Goal: Use online tool/utility: Use online tool/utility

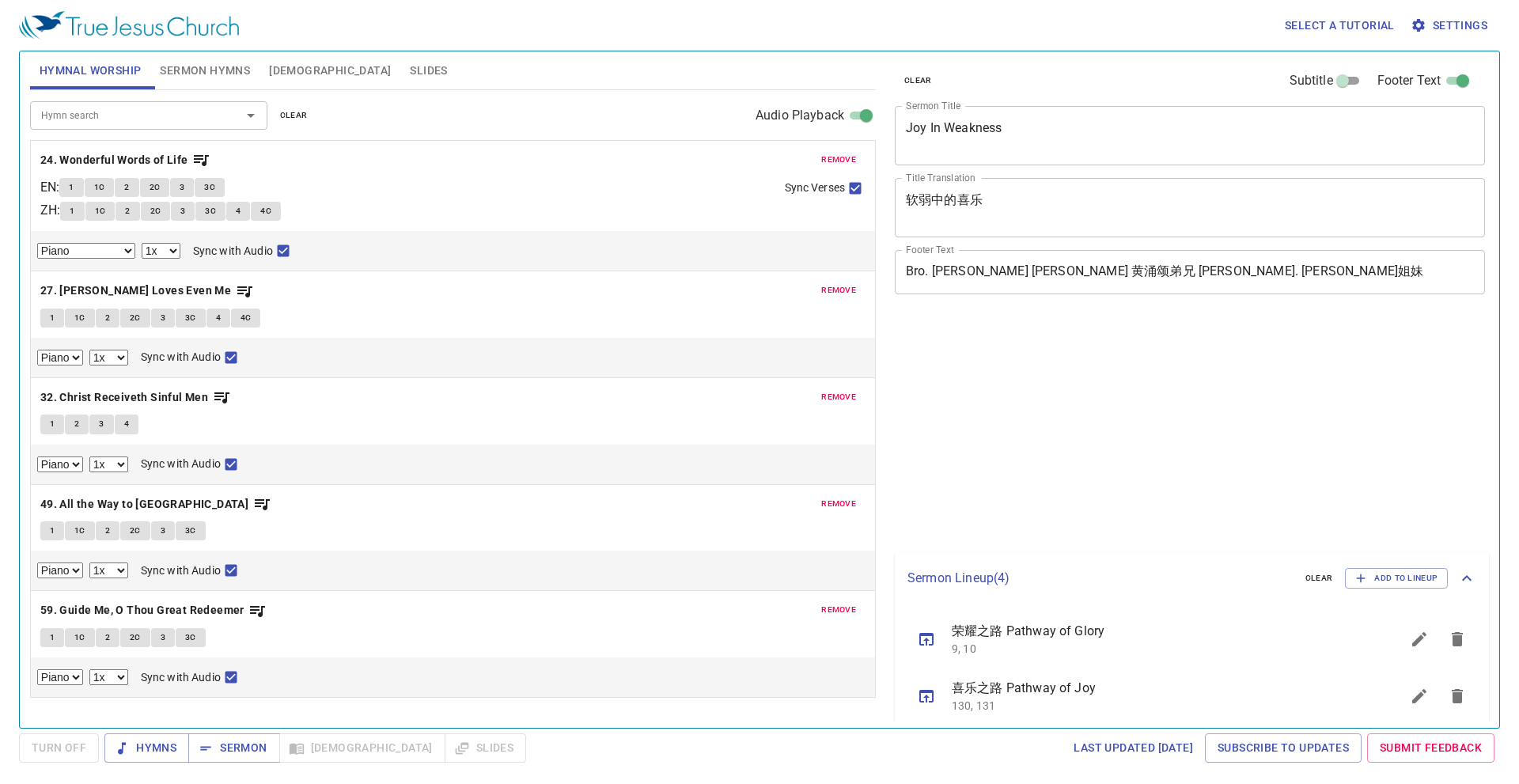
select select "1"
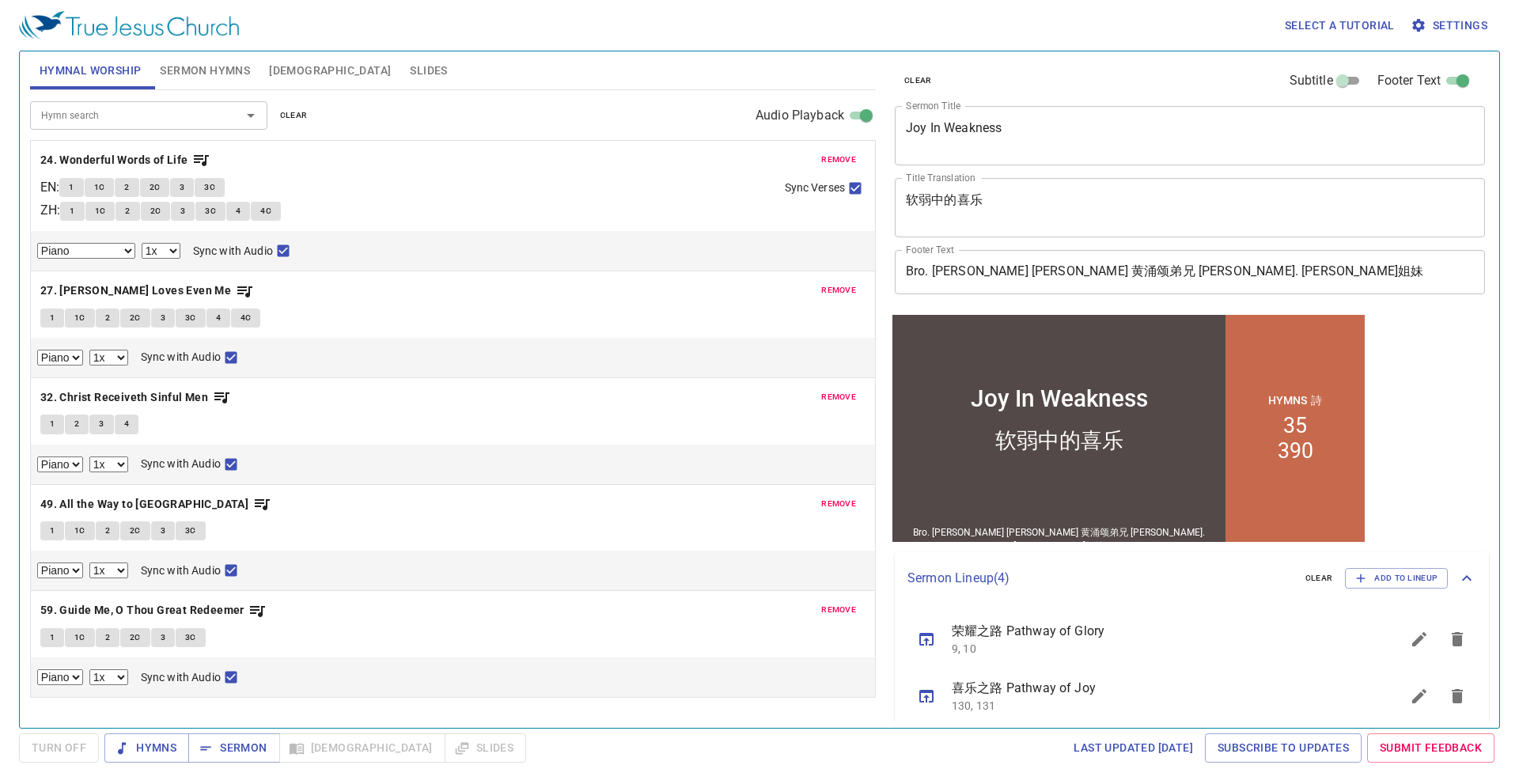
click at [856, 160] on span "remove" at bounding box center [838, 159] width 35 height 14
click at [856, 283] on span "remove" at bounding box center [838, 290] width 35 height 14
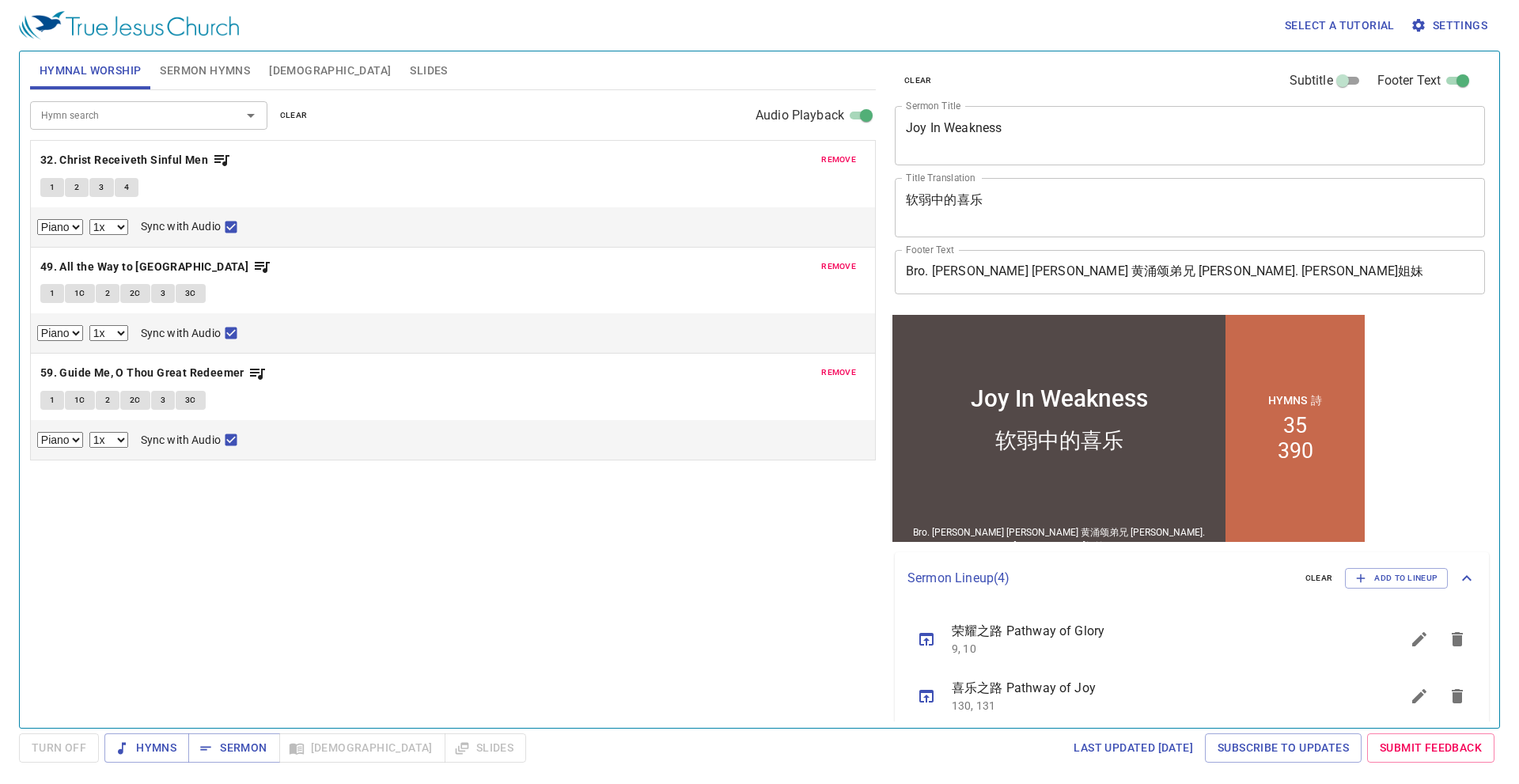
click at [855, 158] on span "remove" at bounding box center [838, 159] width 35 height 14
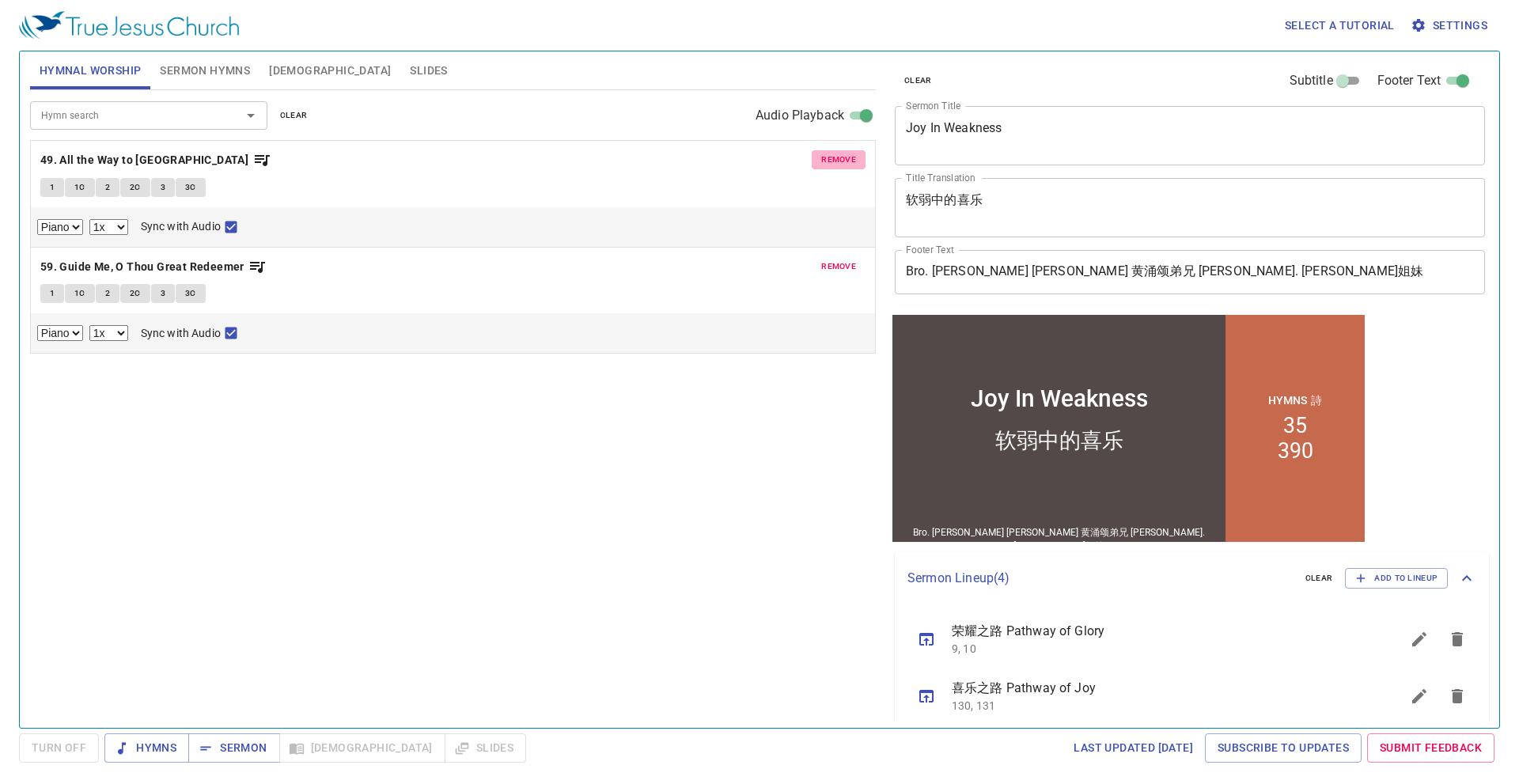
click at [852, 158] on span "remove" at bounding box center [838, 159] width 35 height 14
click at [850, 259] on span "remove" at bounding box center [838, 266] width 35 height 14
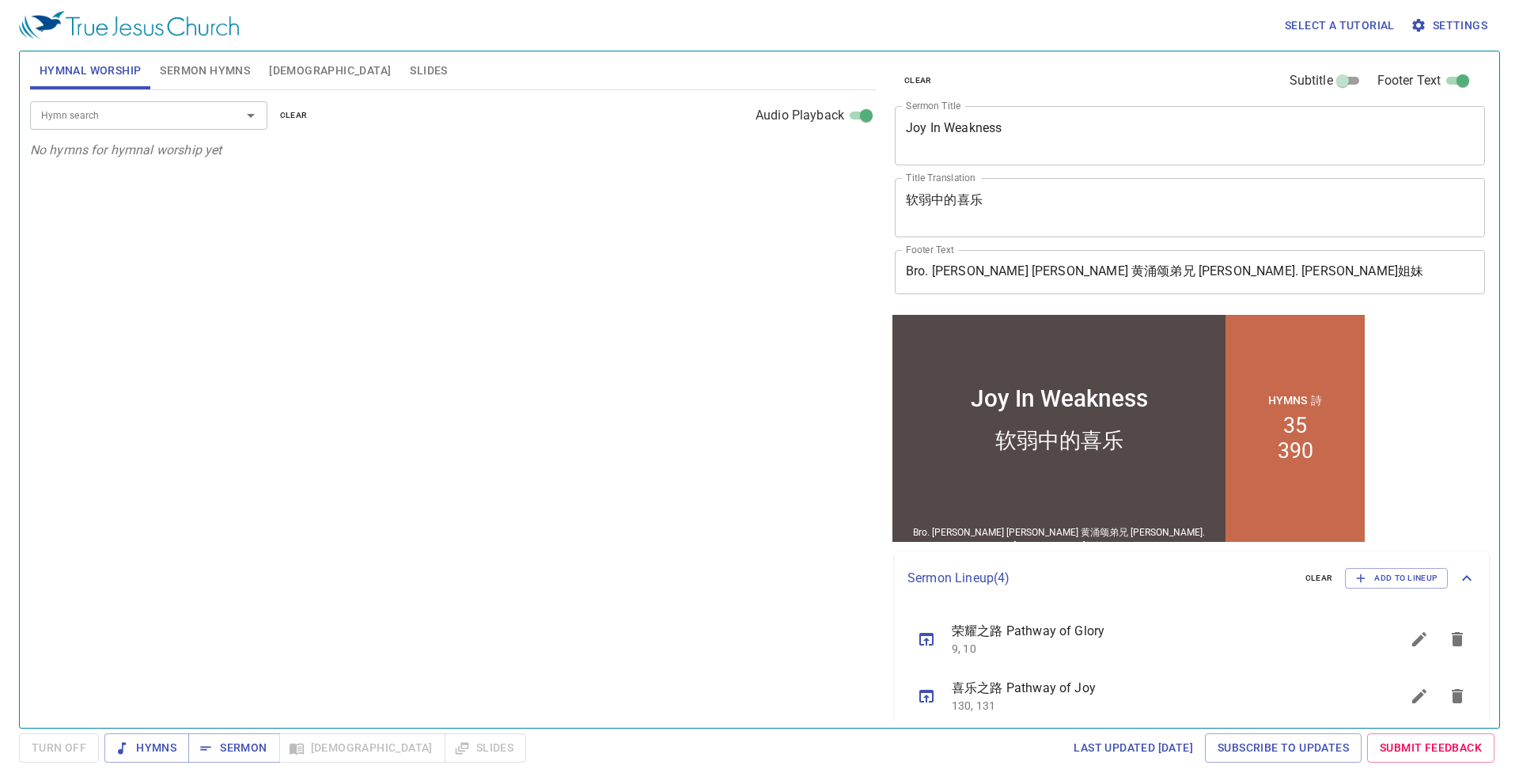
click at [850, 156] on p "No hymns for hymnal worship yet" at bounding box center [453, 150] width 846 height 19
click at [216, 74] on span "Sermon Hymns" at bounding box center [204, 70] width 90 height 19
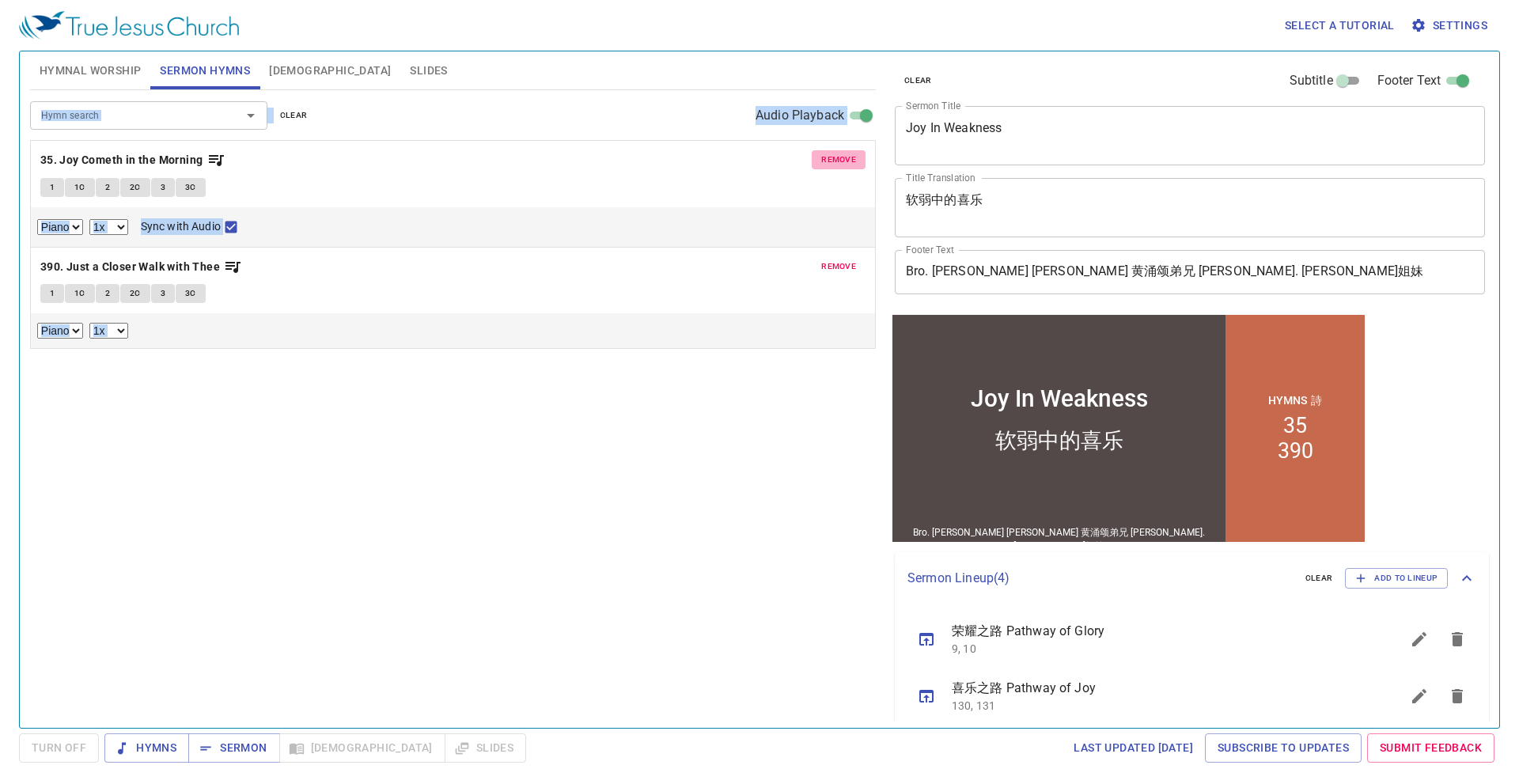
click at [825, 164] on span "remove" at bounding box center [838, 159] width 35 height 14
click at [825, 259] on span "remove" at bounding box center [838, 266] width 35 height 14
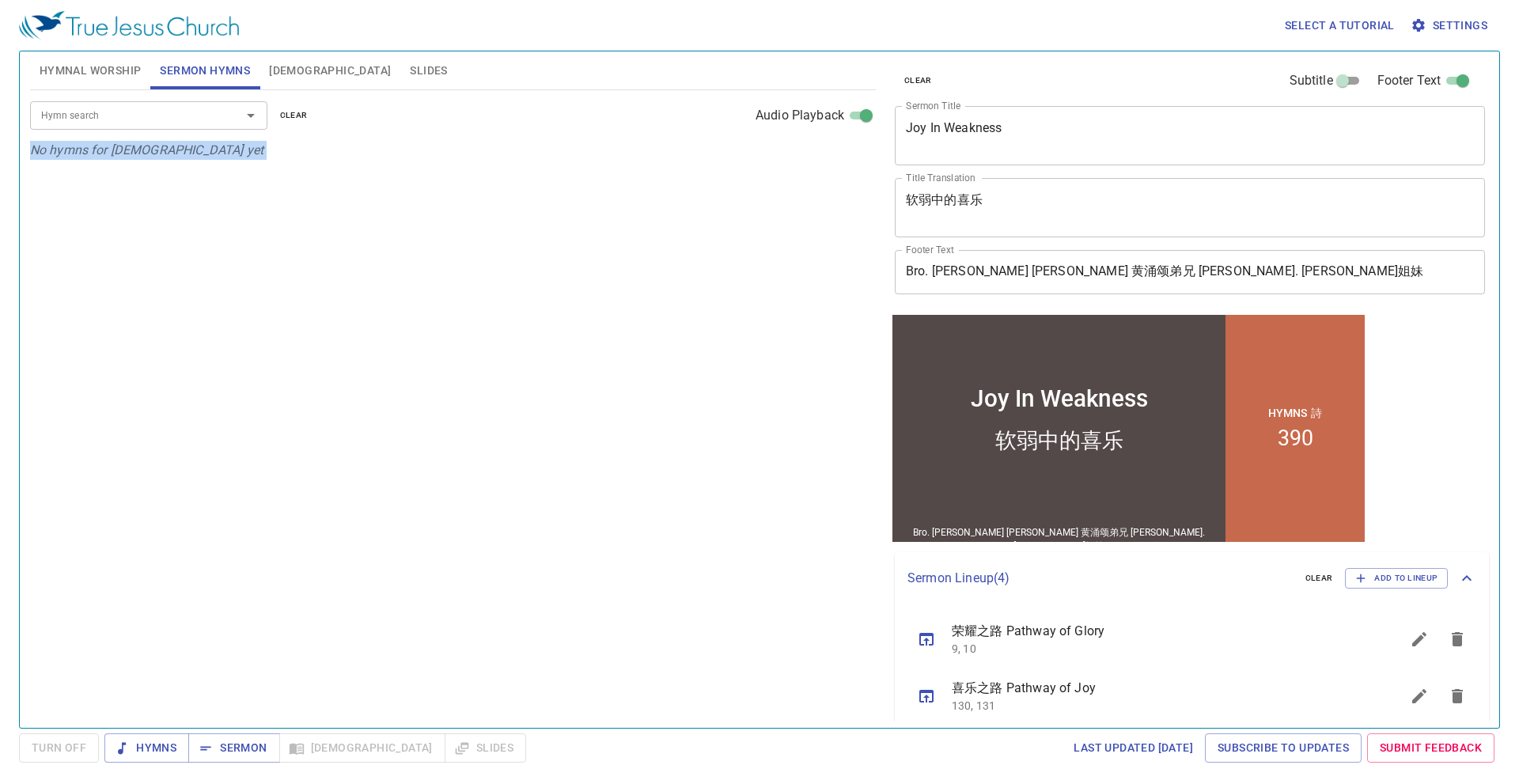
click at [825, 164] on div "Hymn search Hymn search clear Audio Playback No hymns for sermon yet" at bounding box center [453, 402] width 846 height 624
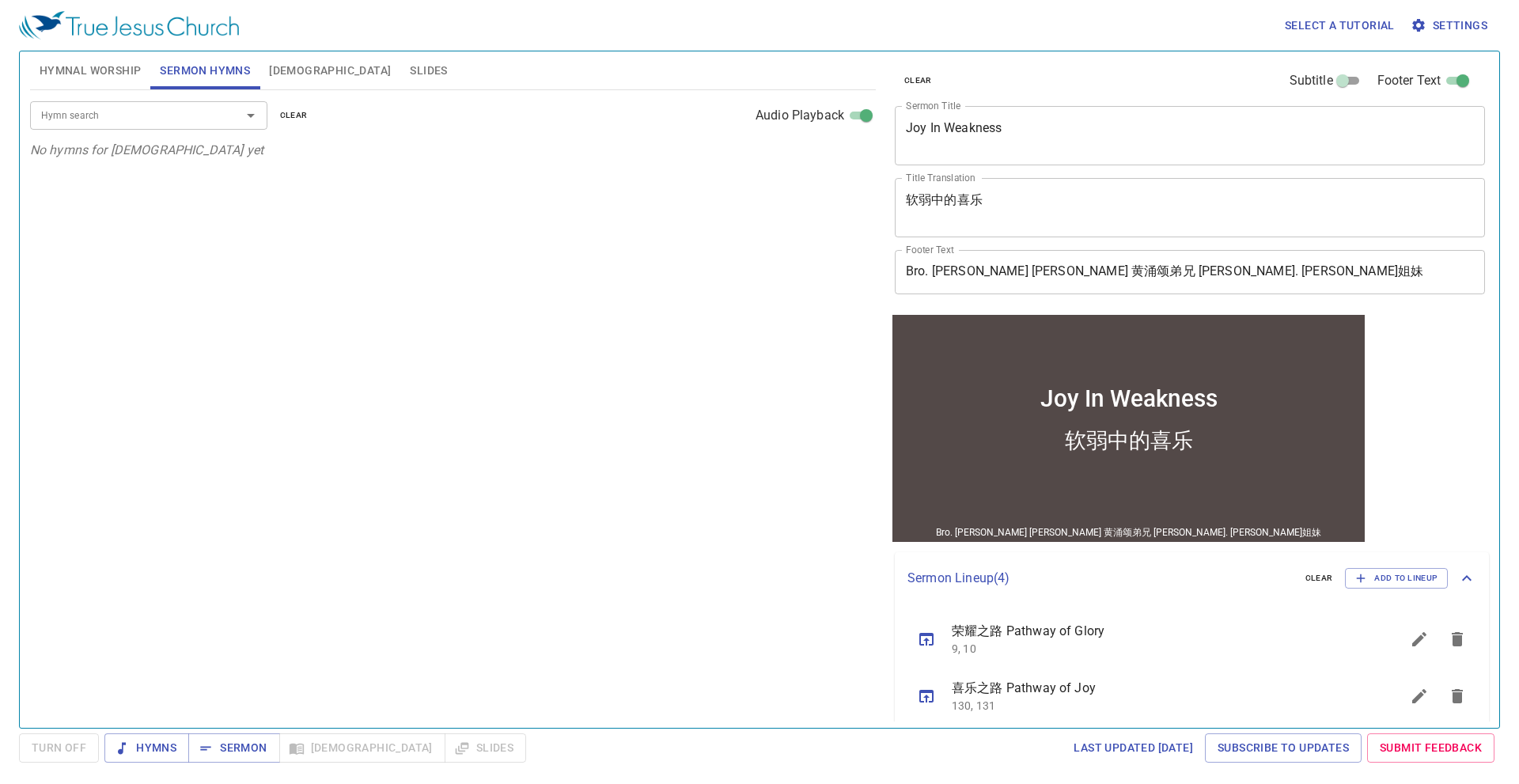
click at [209, 111] on input "Hymn search" at bounding box center [125, 114] width 181 height 18
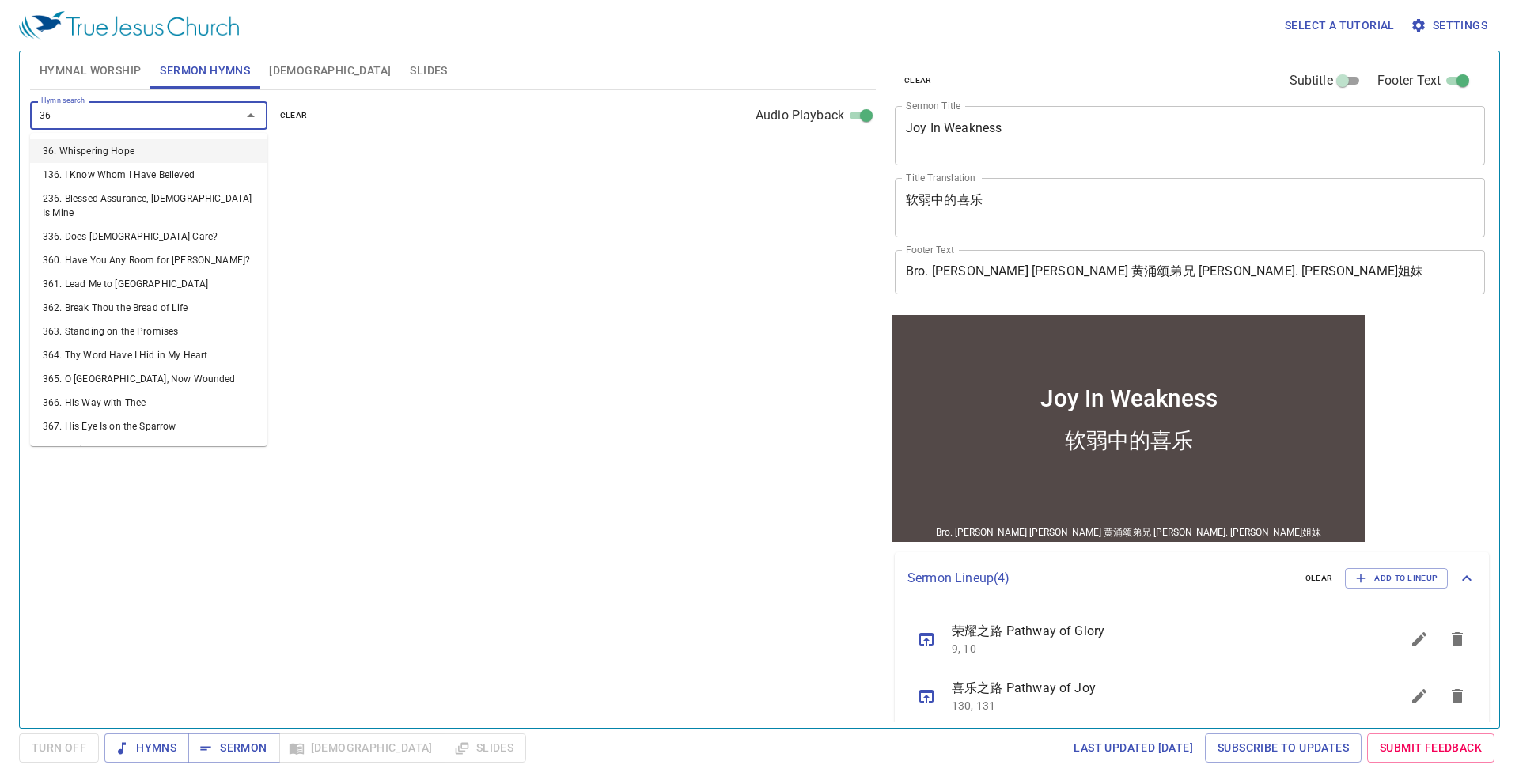
type input "361"
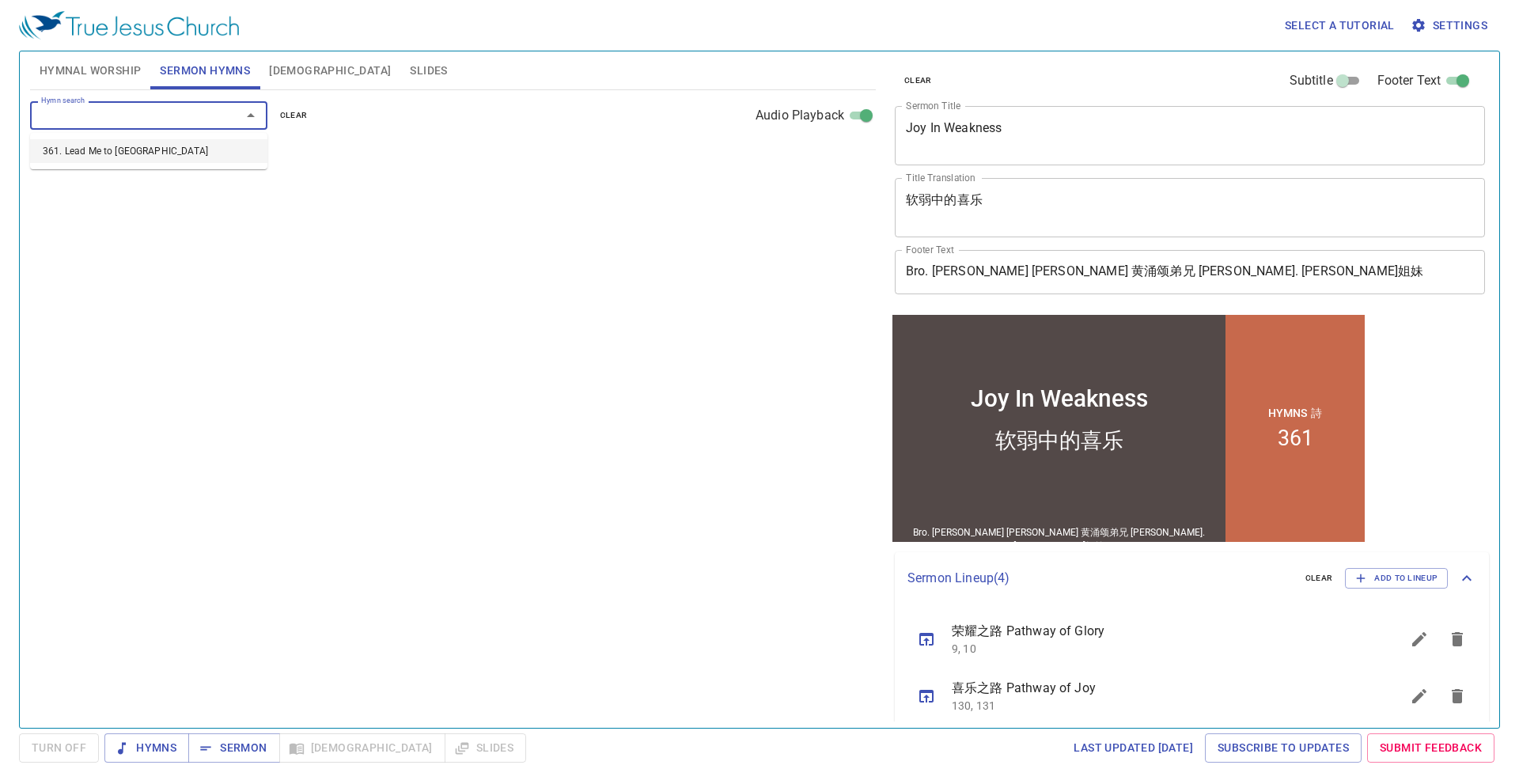
select select "1"
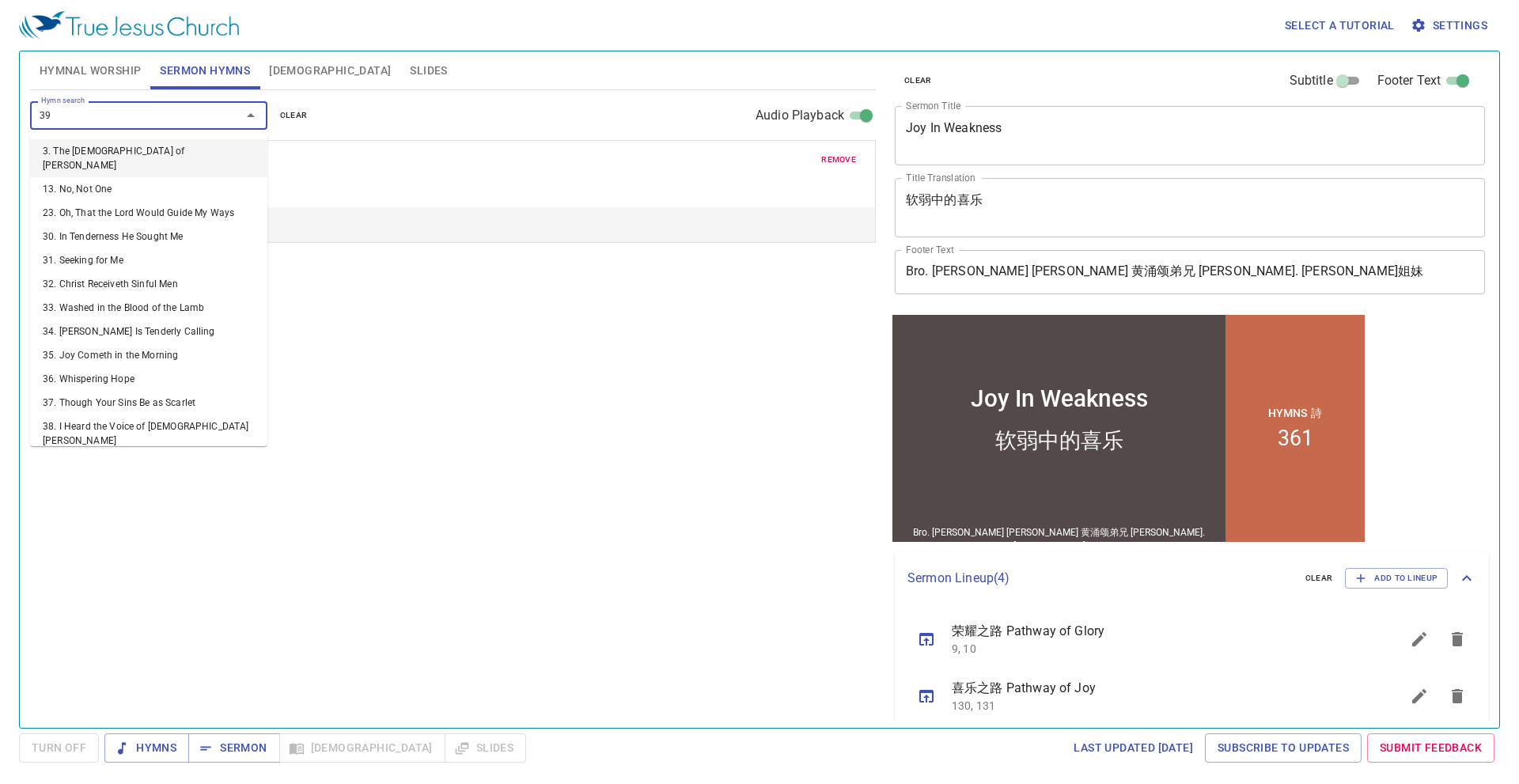
type input "393"
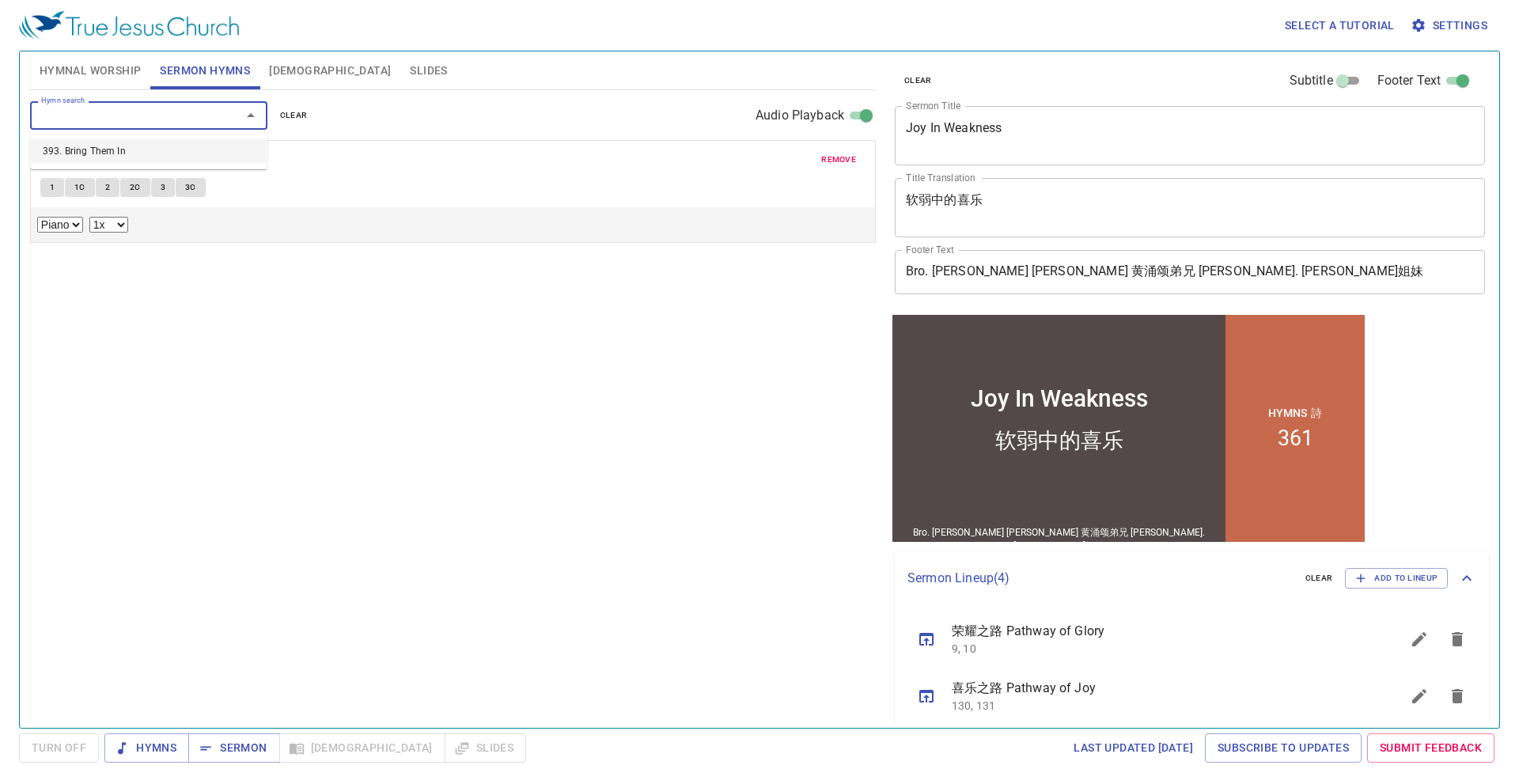
select select "1"
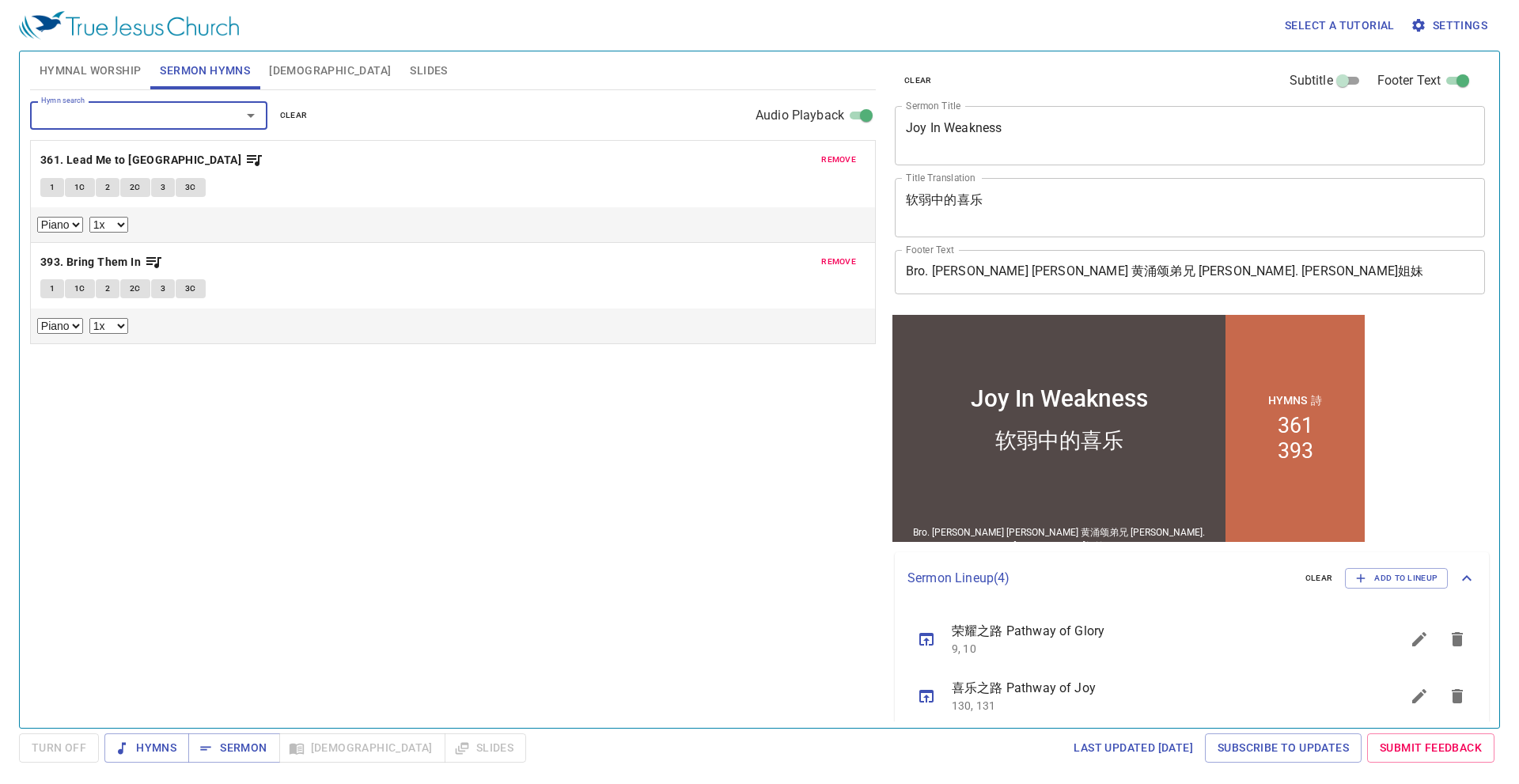
click at [286, 67] on span "[DEMOGRAPHIC_DATA]" at bounding box center [330, 70] width 122 height 19
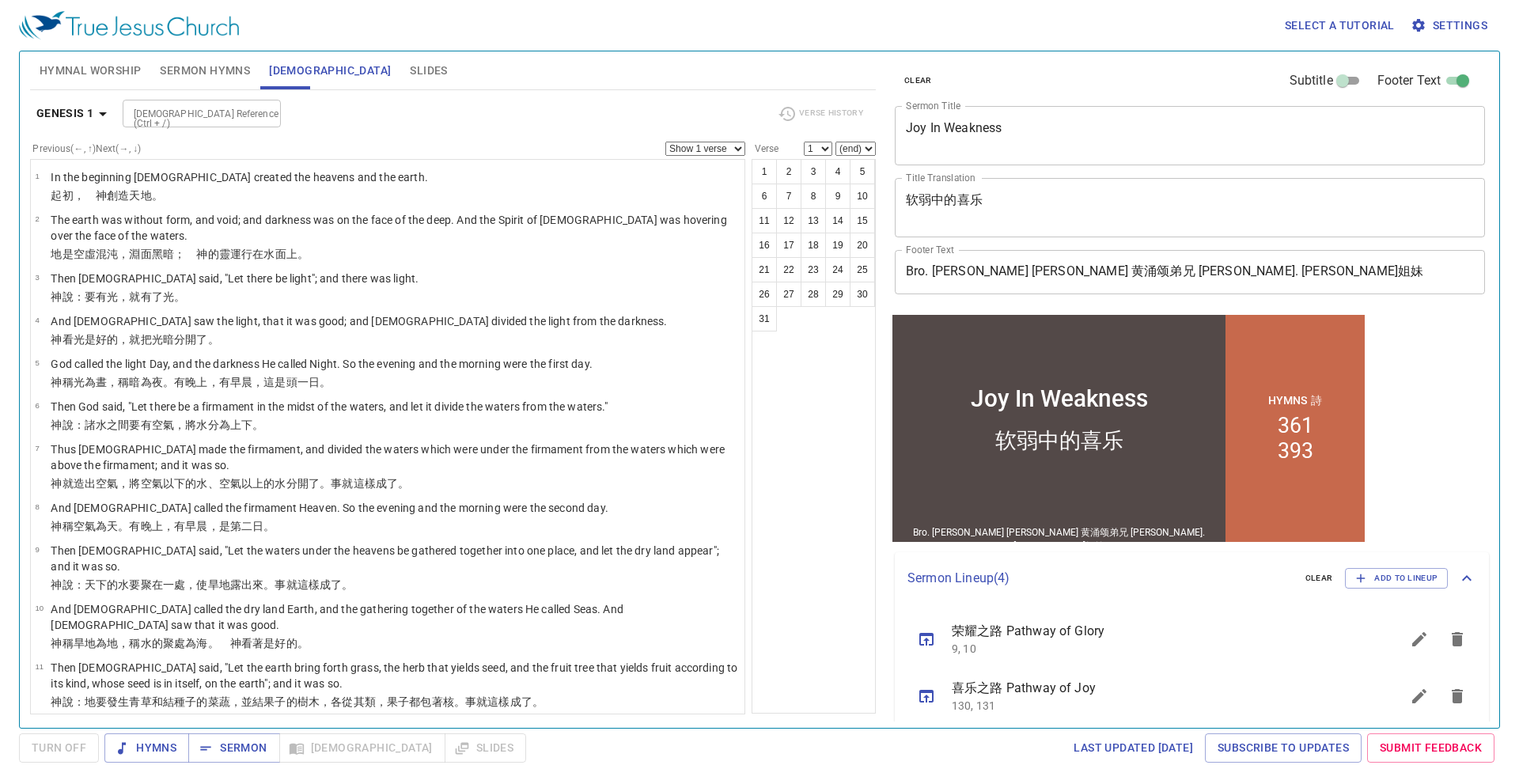
click at [125, 78] on span "Hymnal Worship" at bounding box center [91, 70] width 102 height 19
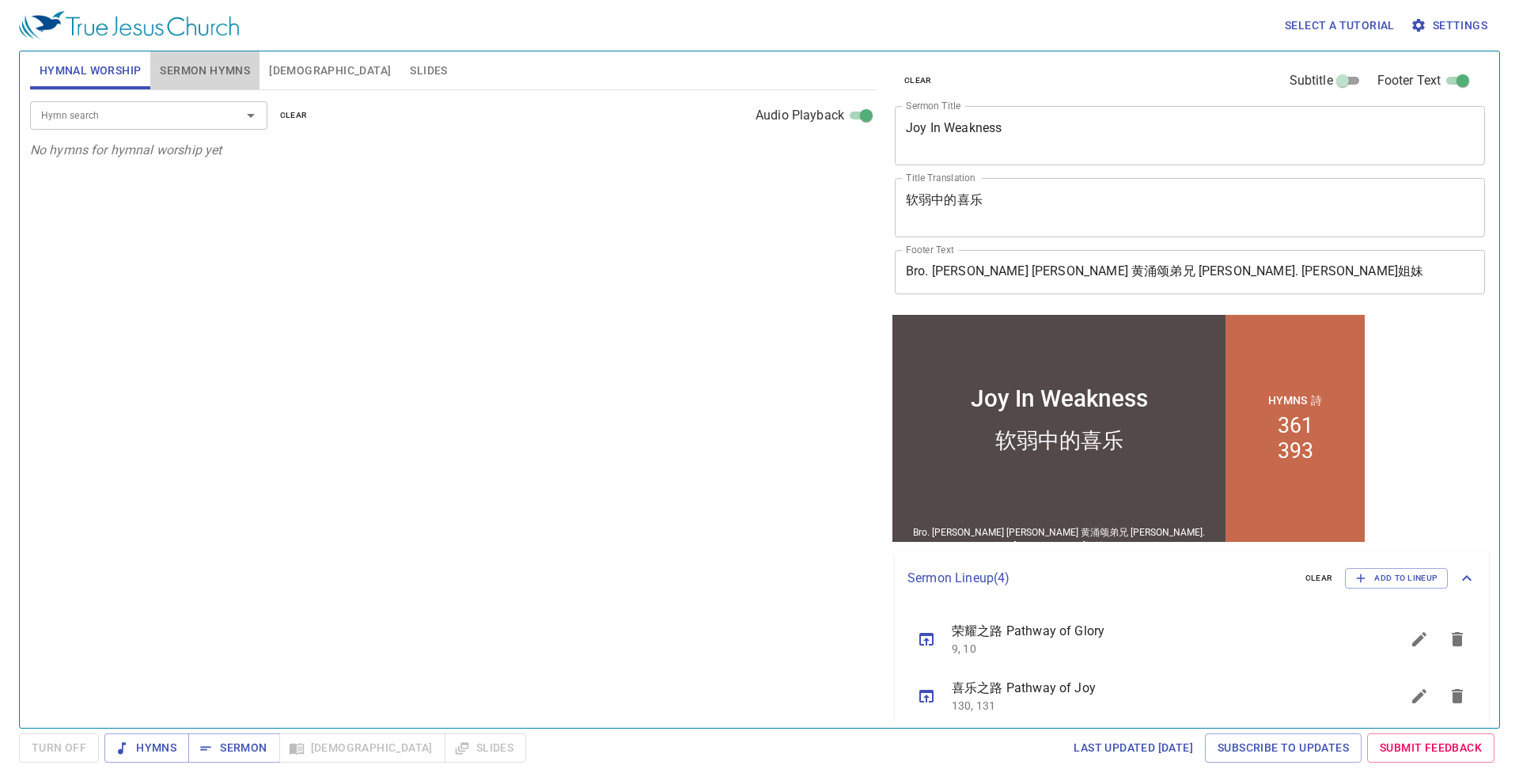
click at [195, 77] on span "Sermon Hymns" at bounding box center [204, 70] width 90 height 19
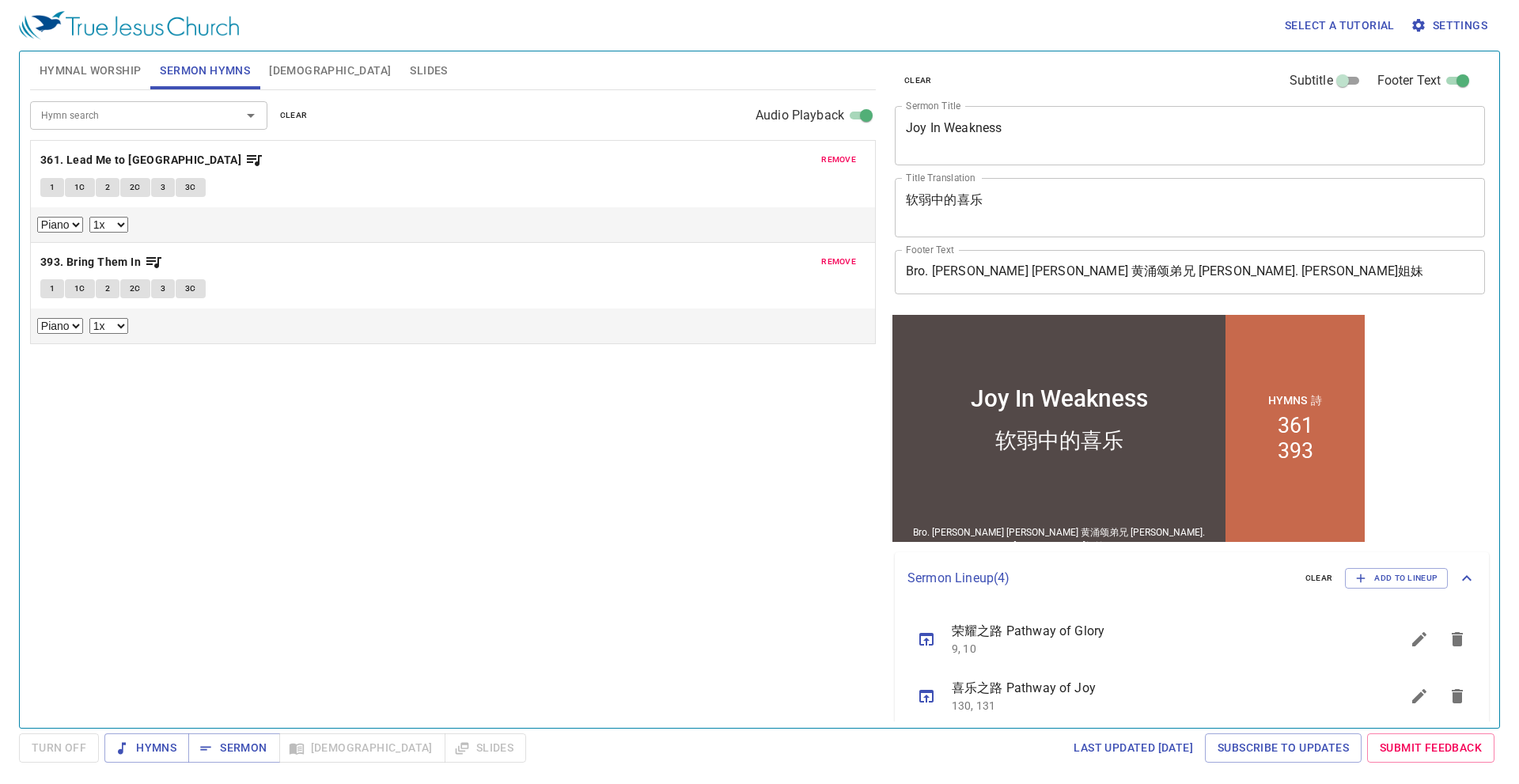
click at [1005, 118] on div "Joy In Weakness x Sermon Title" at bounding box center [1189, 136] width 590 height 59
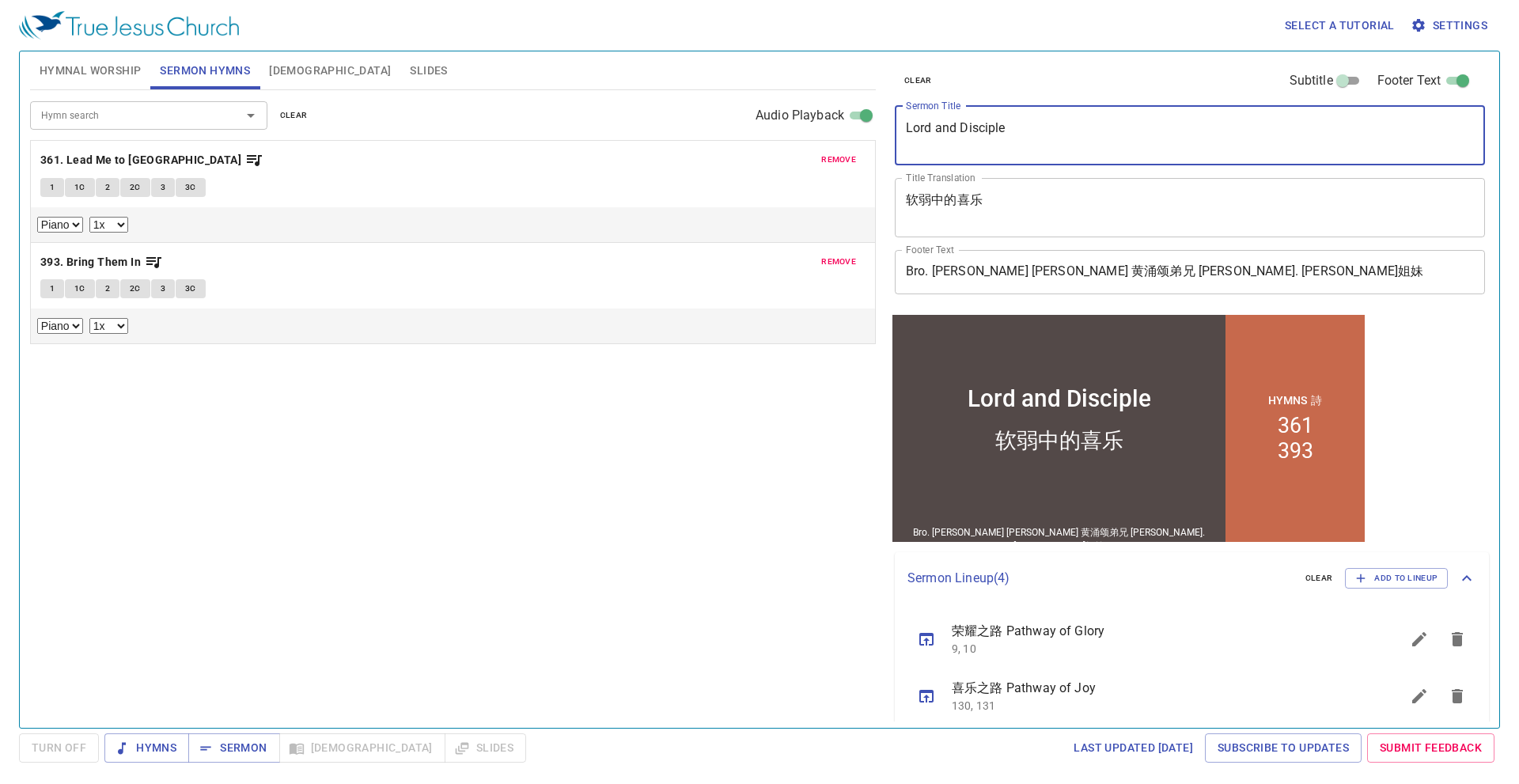
type textarea "Lord and Disciples"
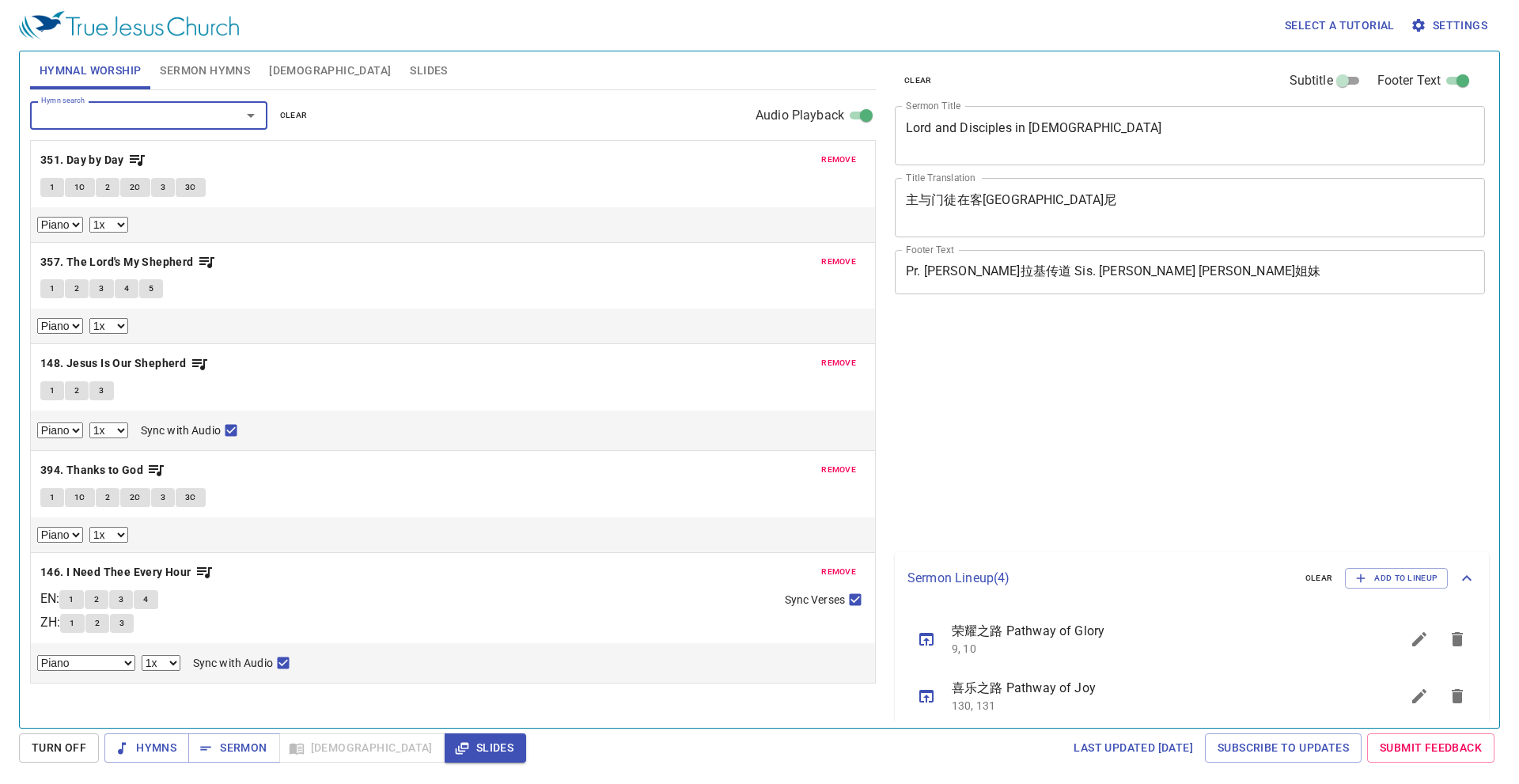
select select "1"
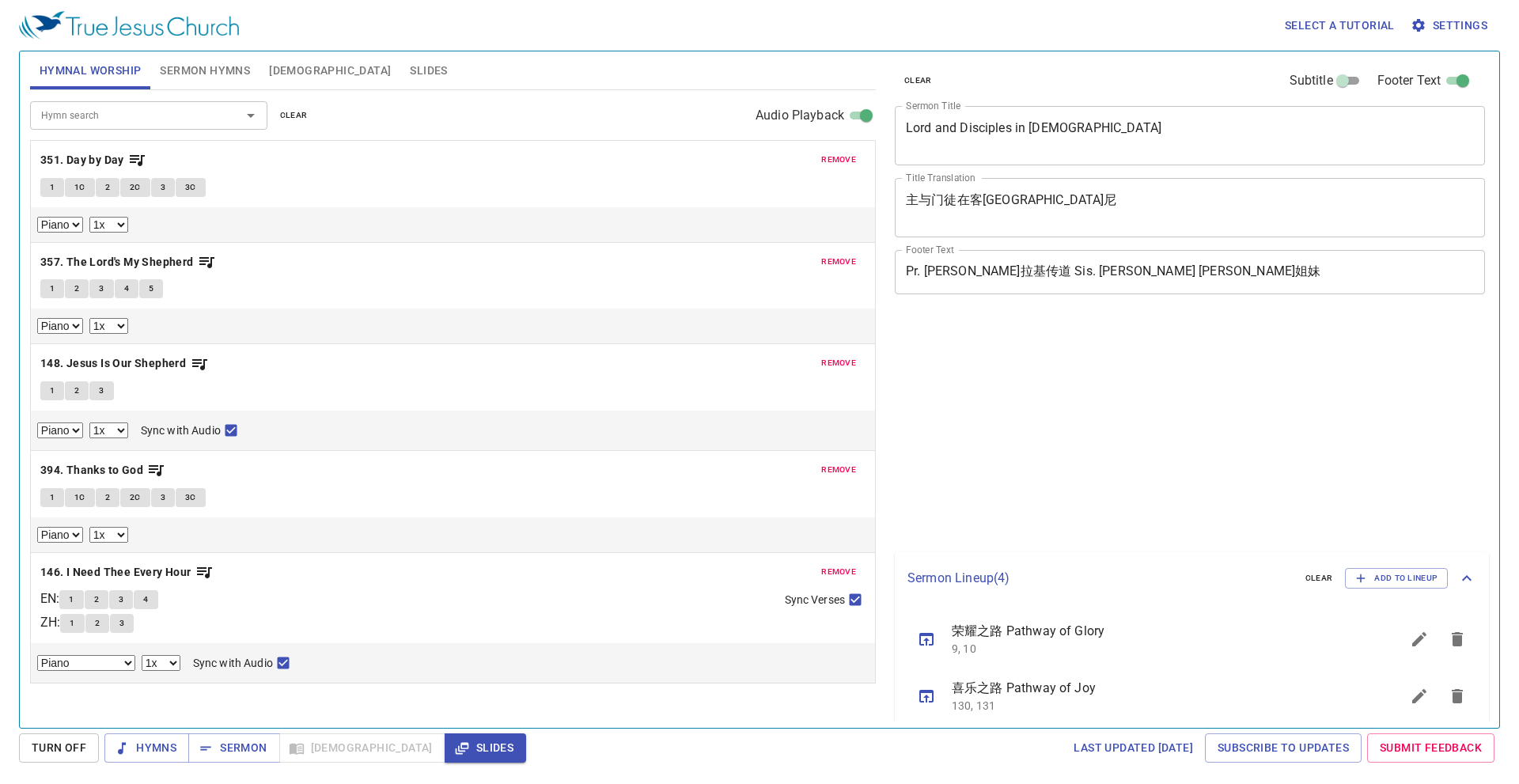
select select "1"
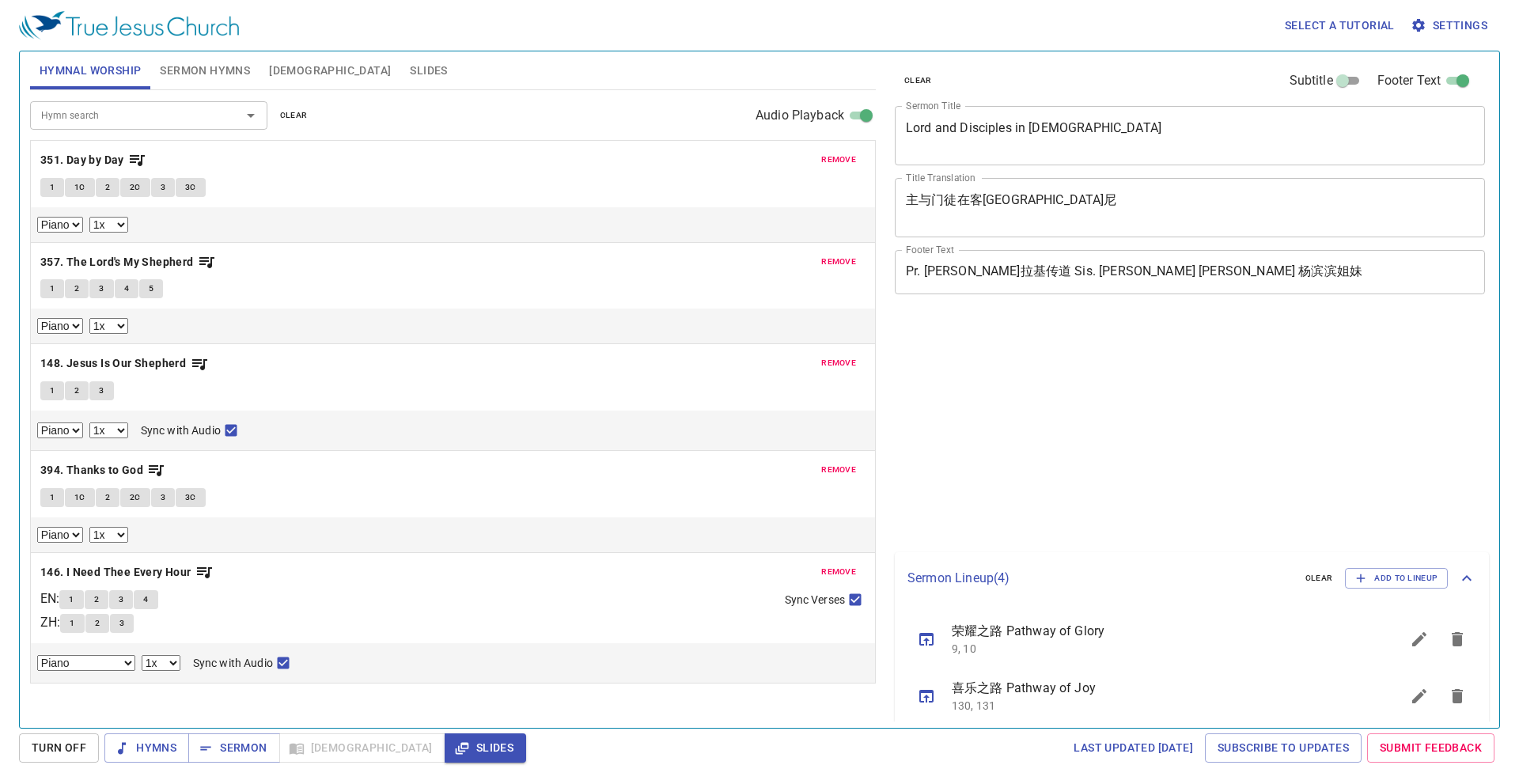
select select "1"
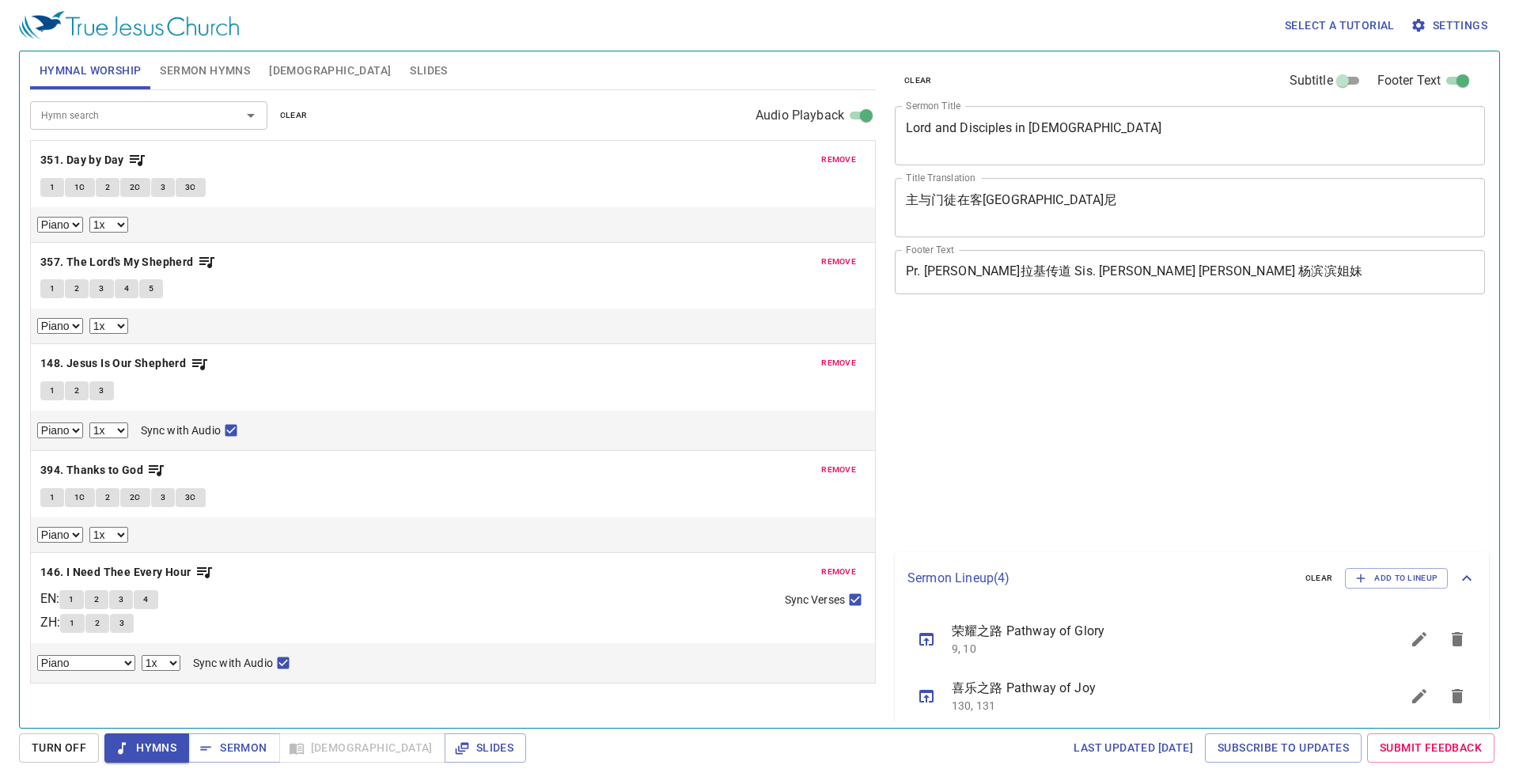
select select "1"
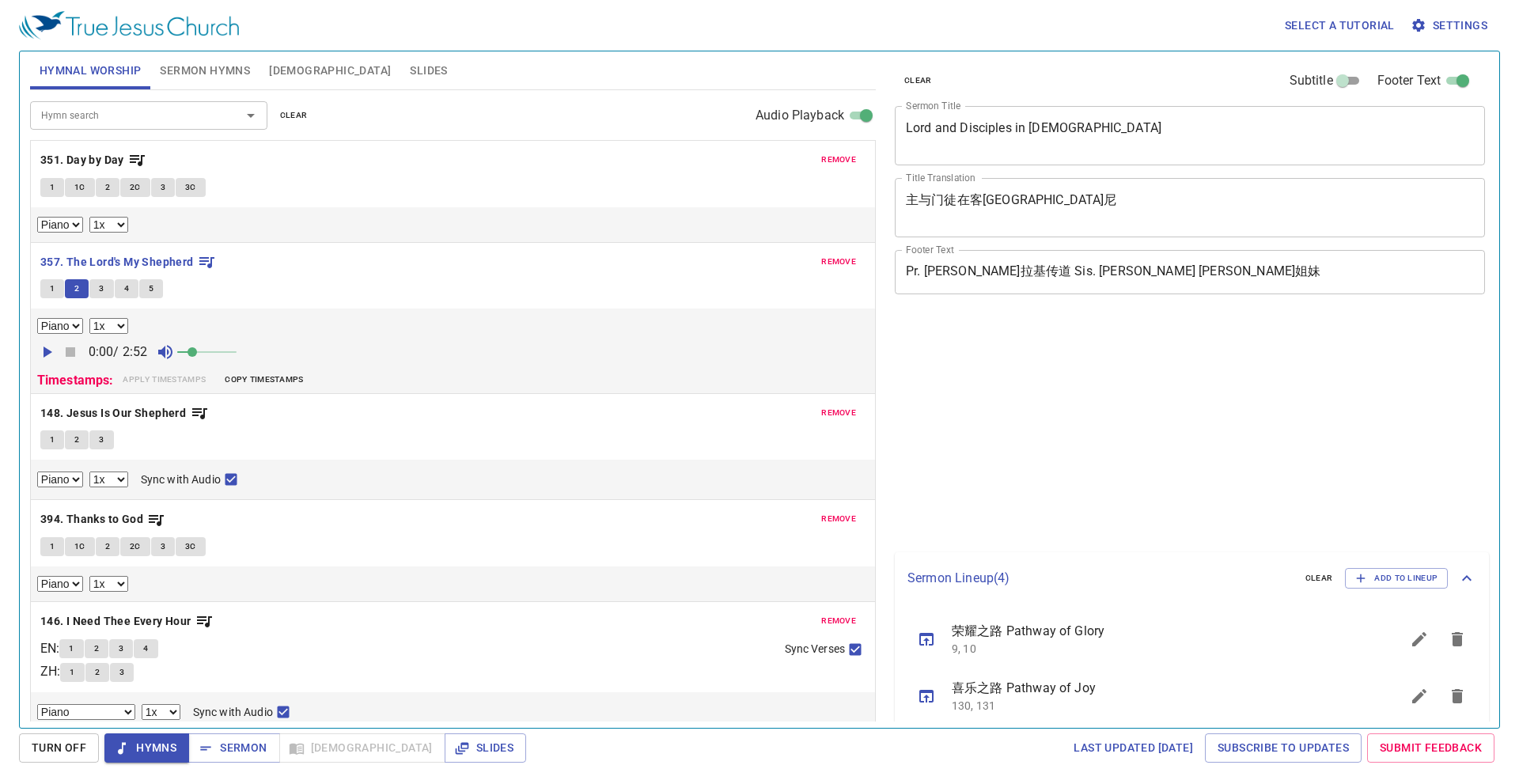
select select "1"
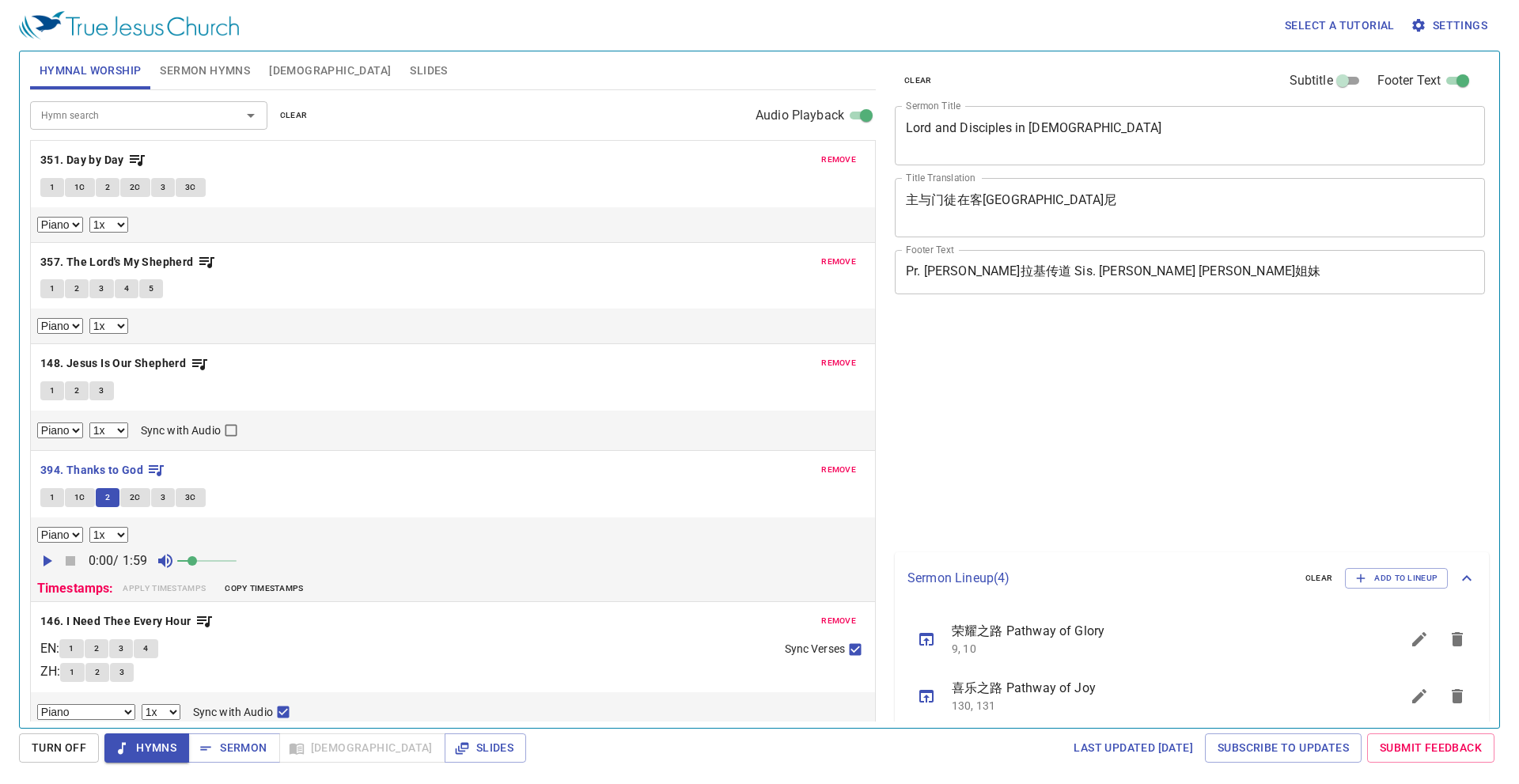
select select "1"
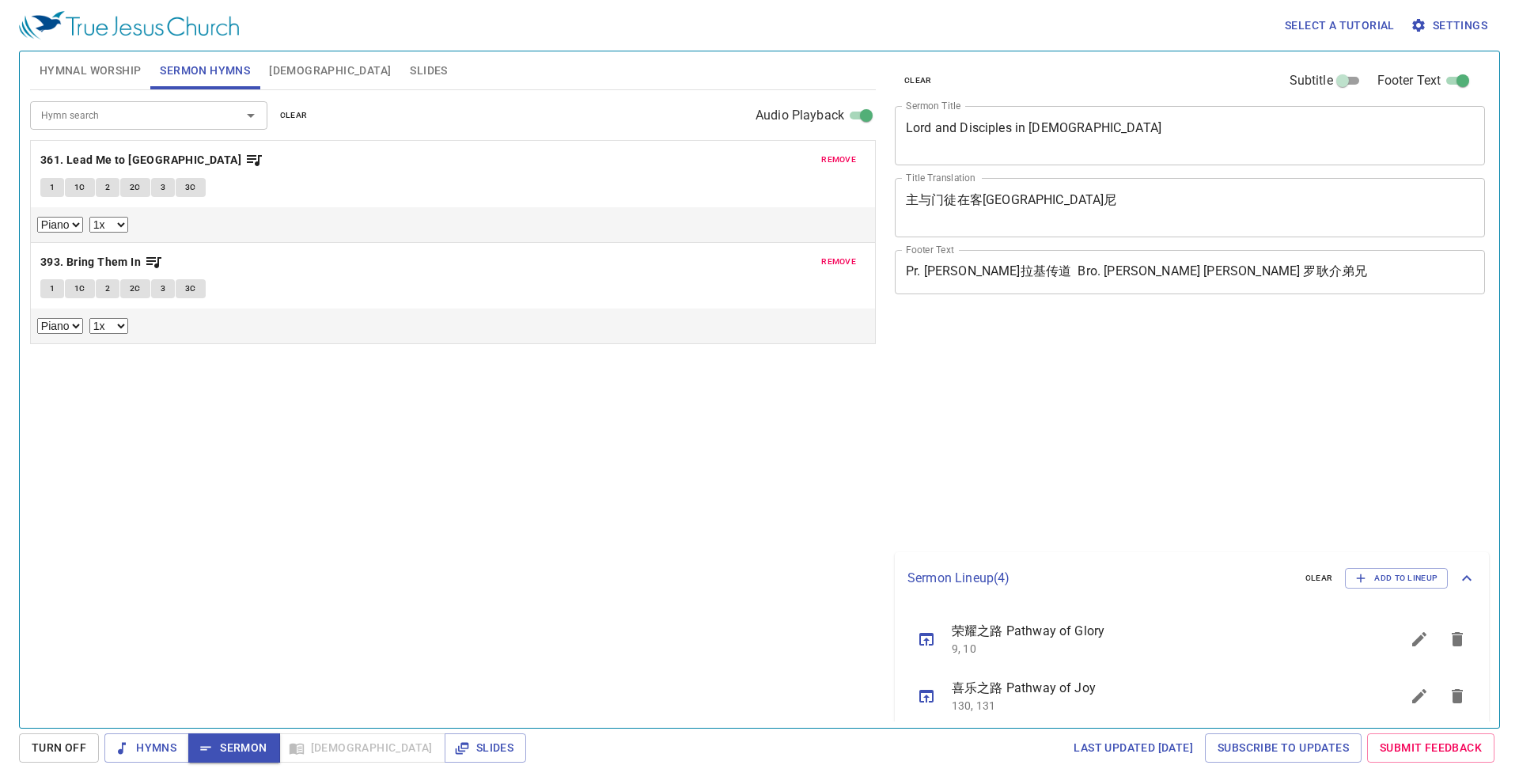
select select "1"
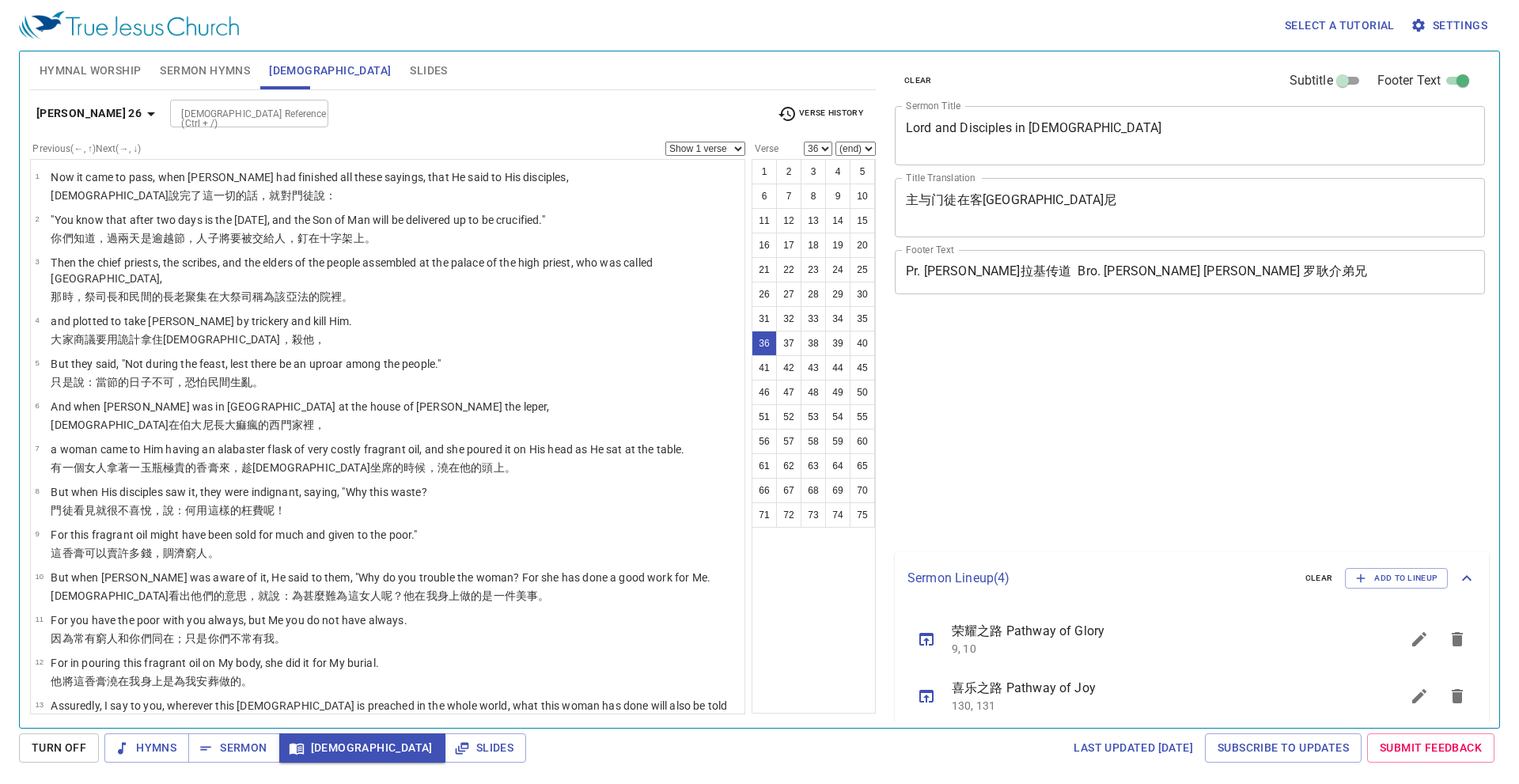
select select "36"
select select "39"
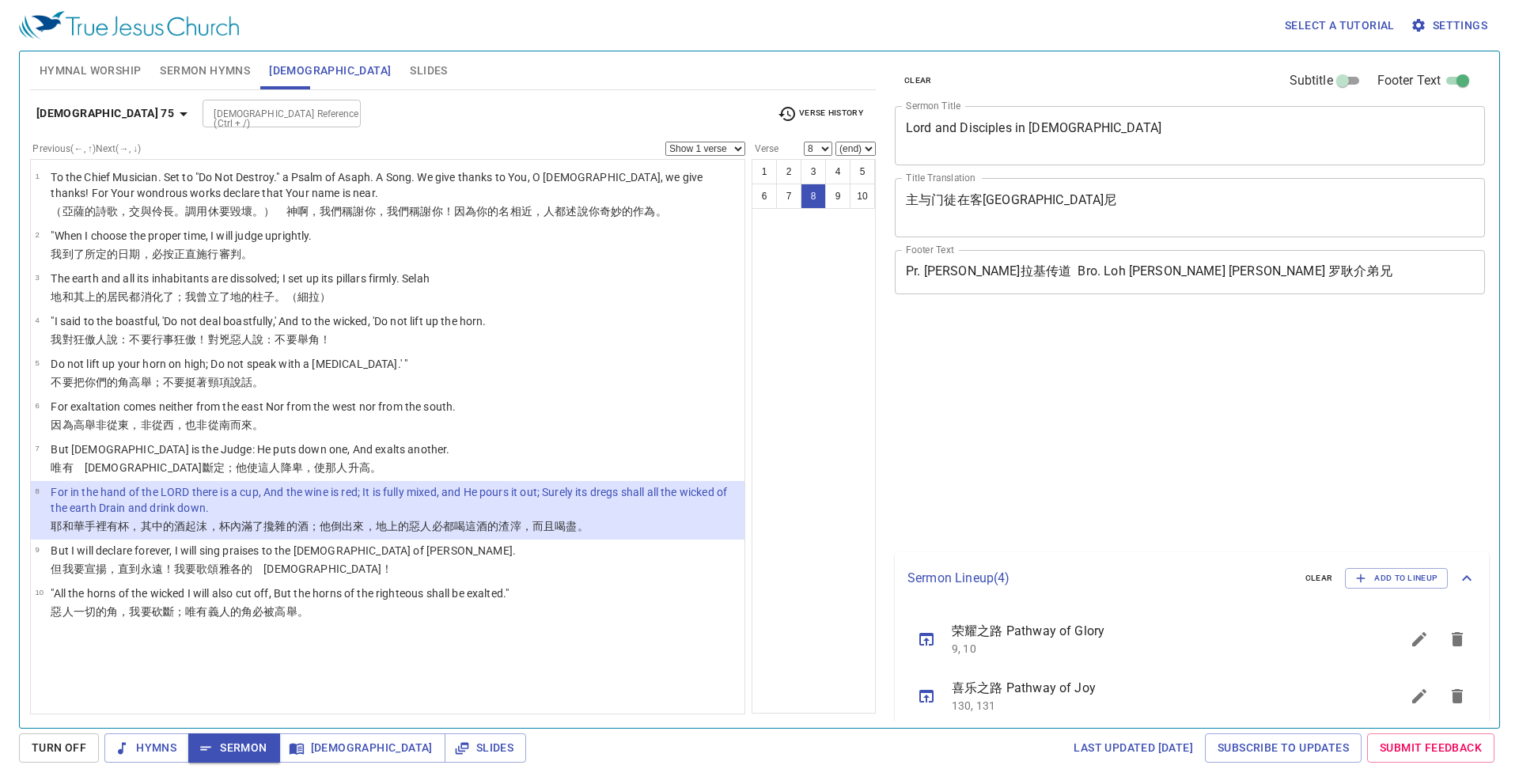
select select "8"
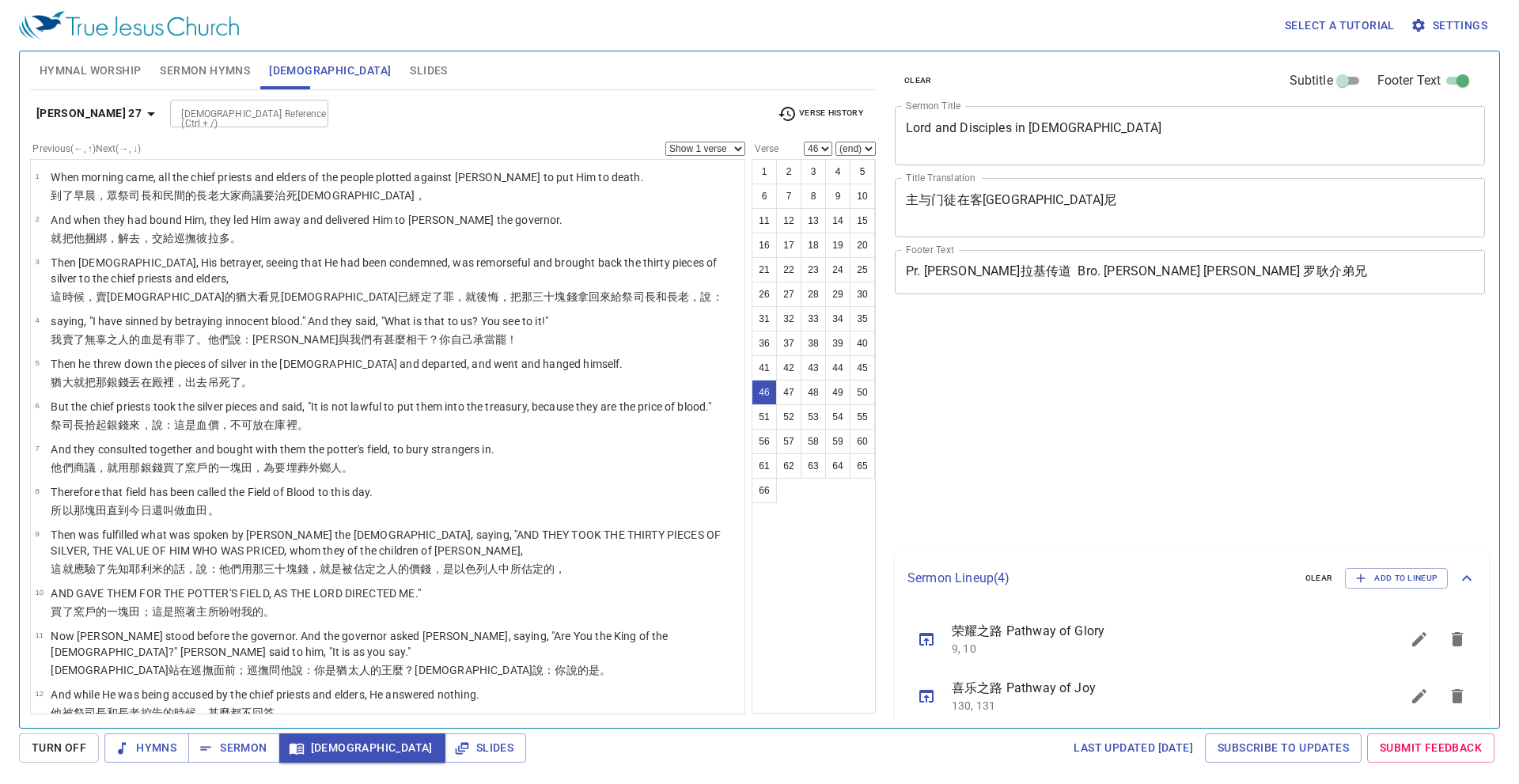
select select "46"
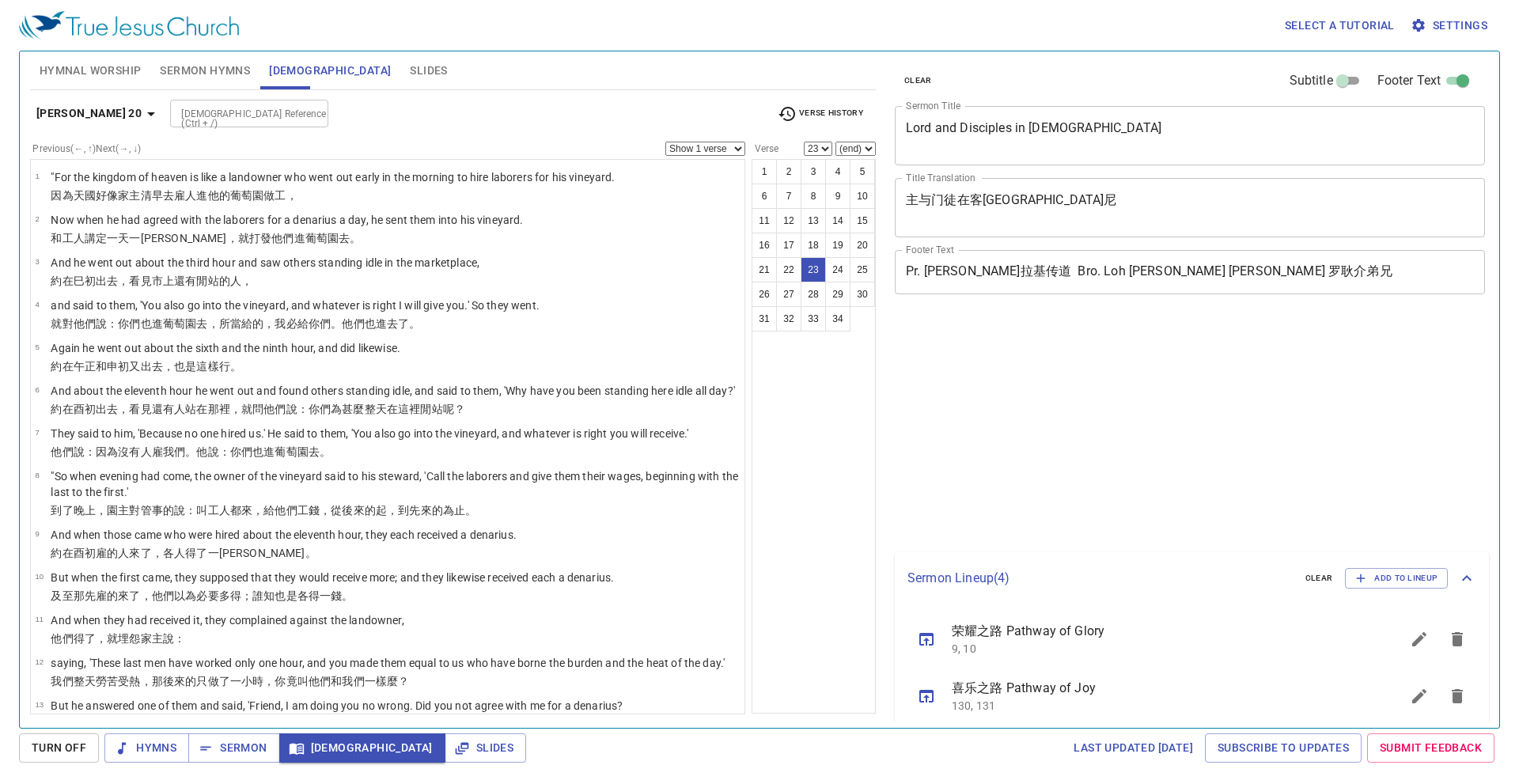
select select "23"
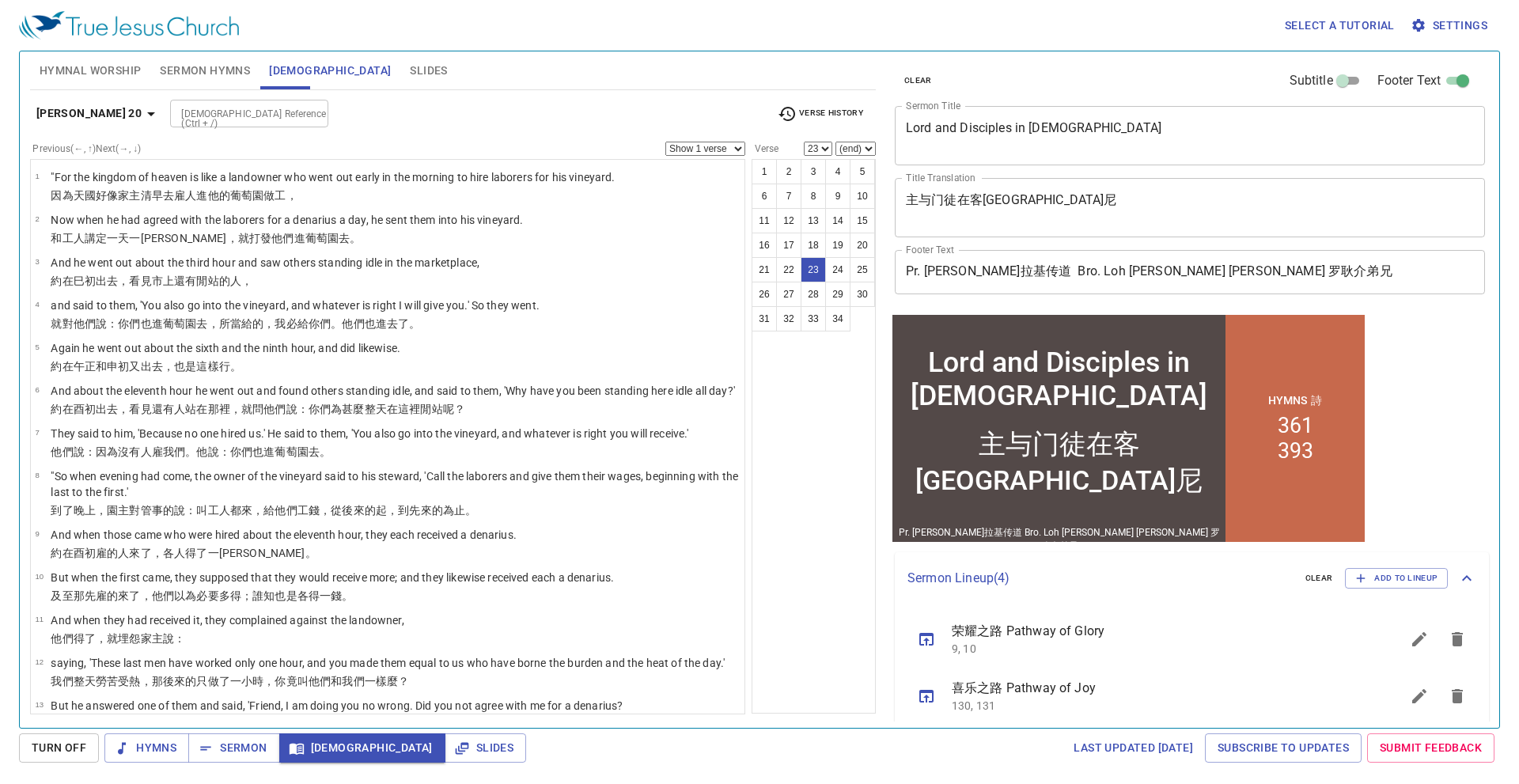
scroll to position [719, 0]
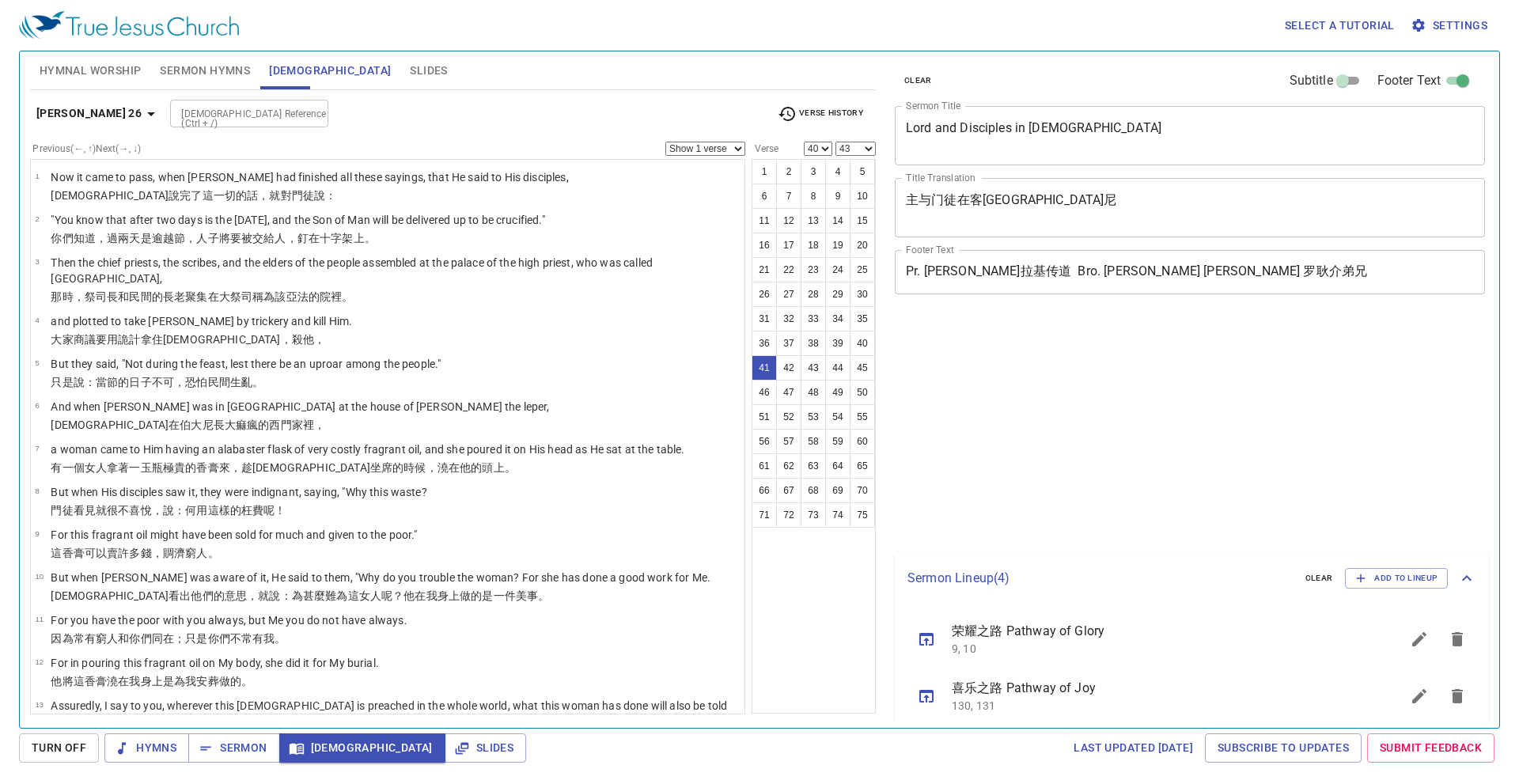
select select "40"
select select "43"
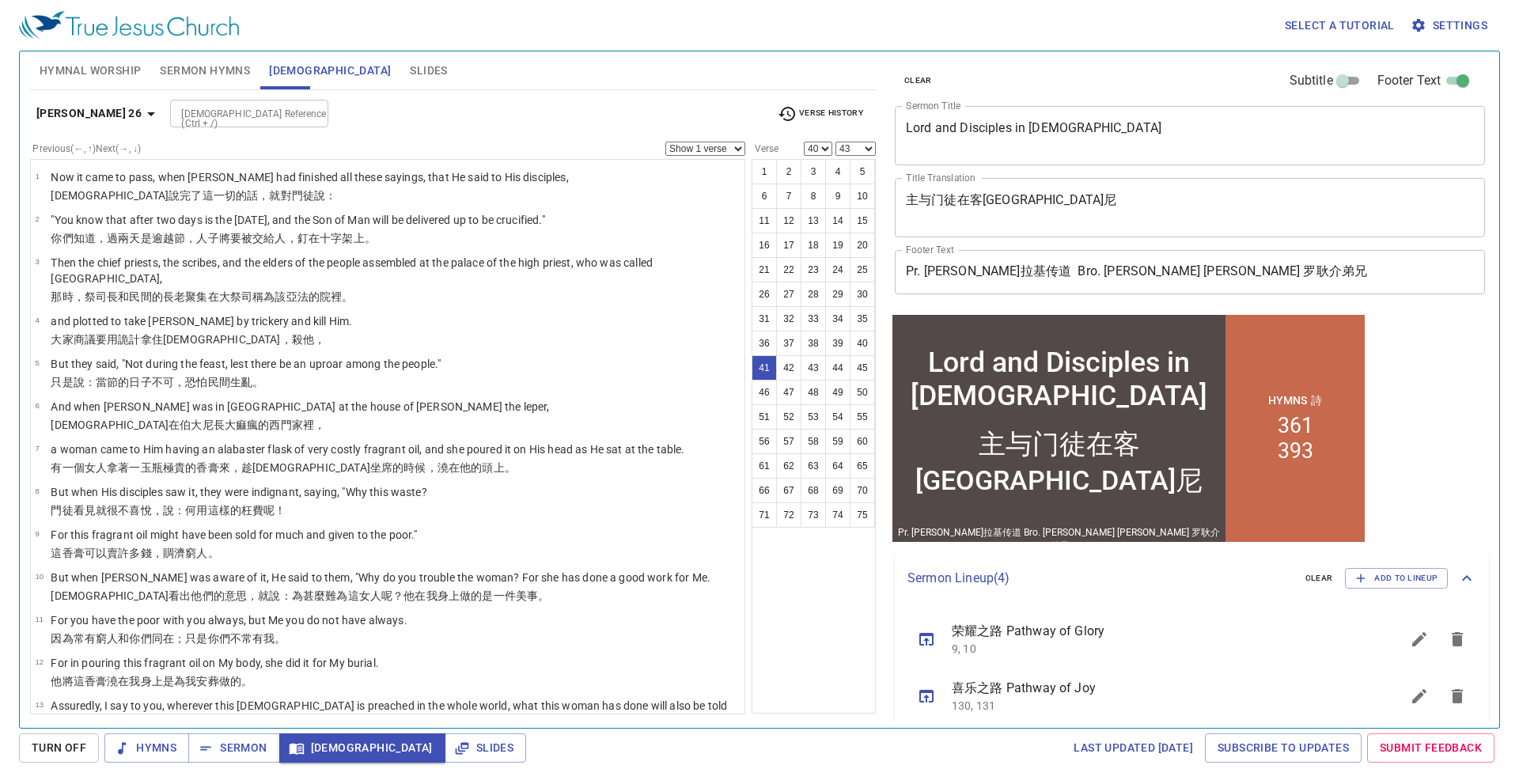
scroll to position [1511, 0]
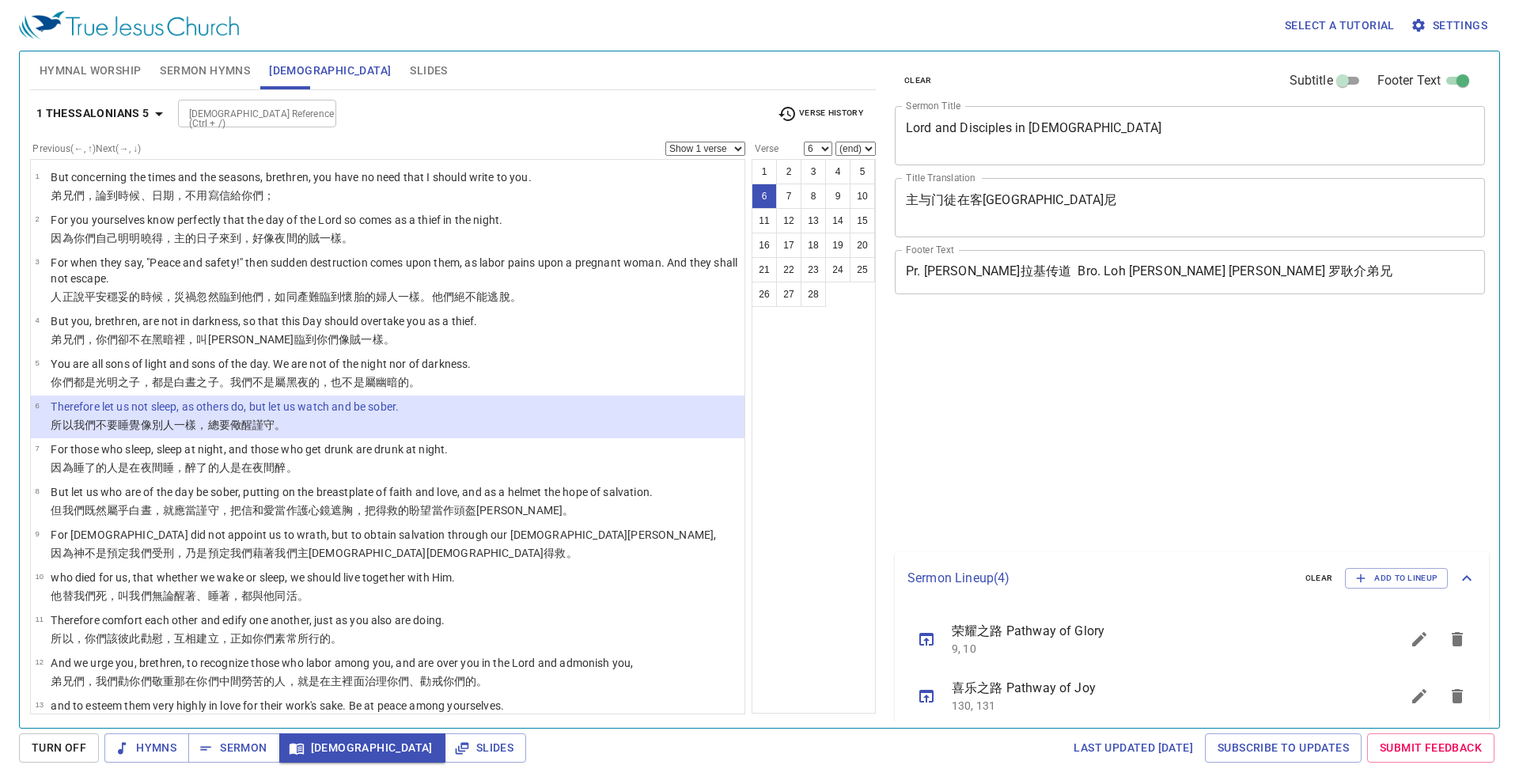
select select "6"
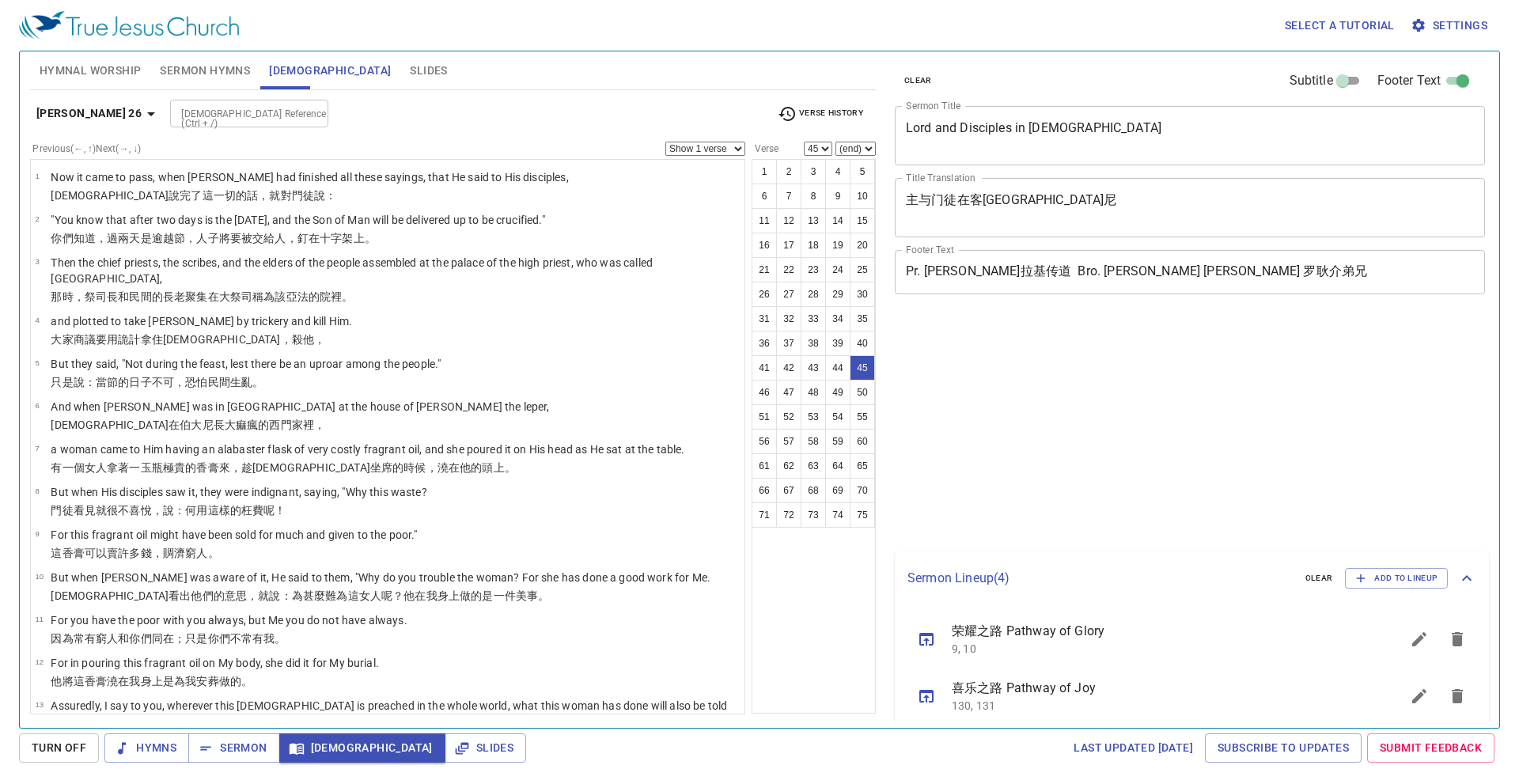
select select "45"
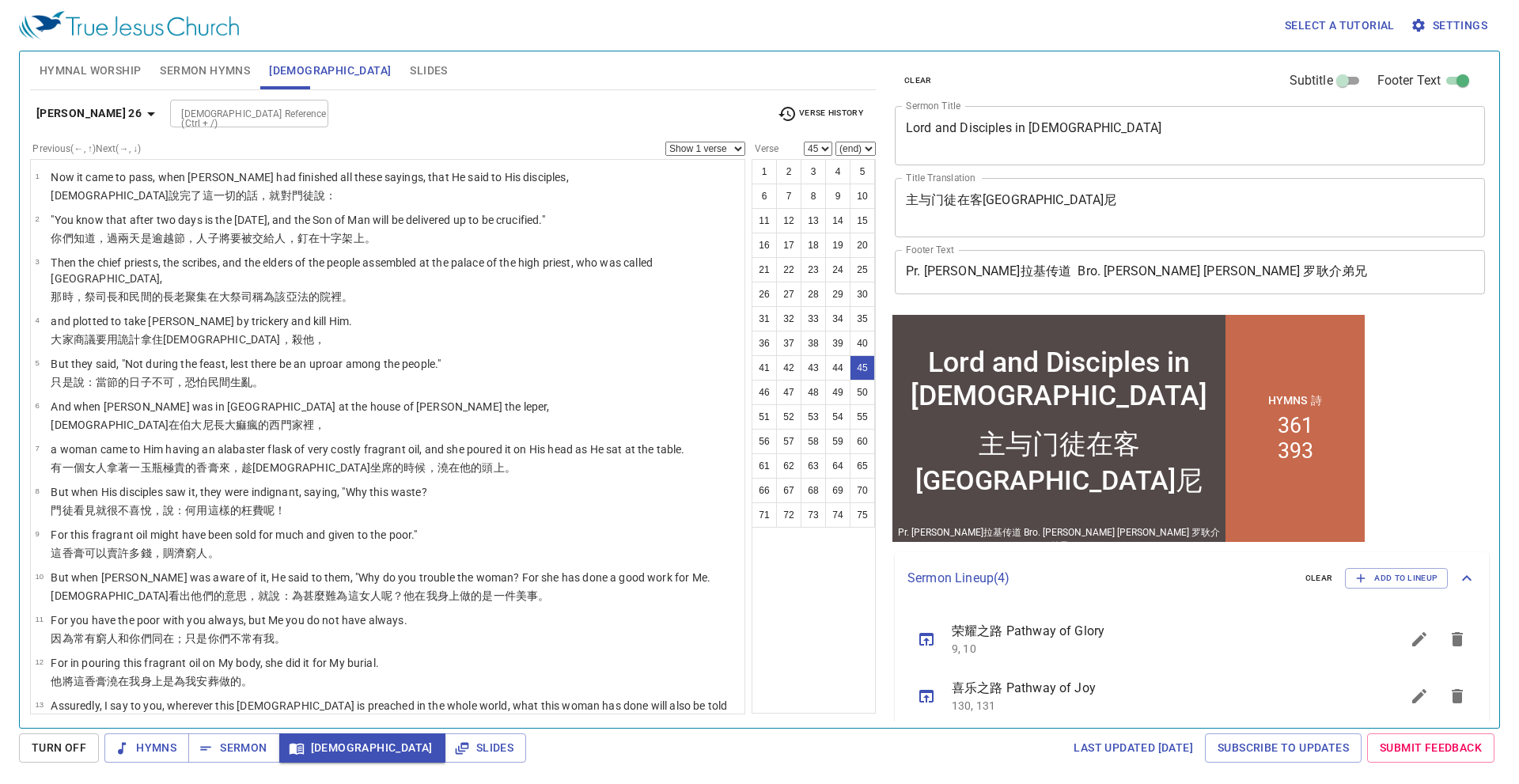
scroll to position [1554, 0]
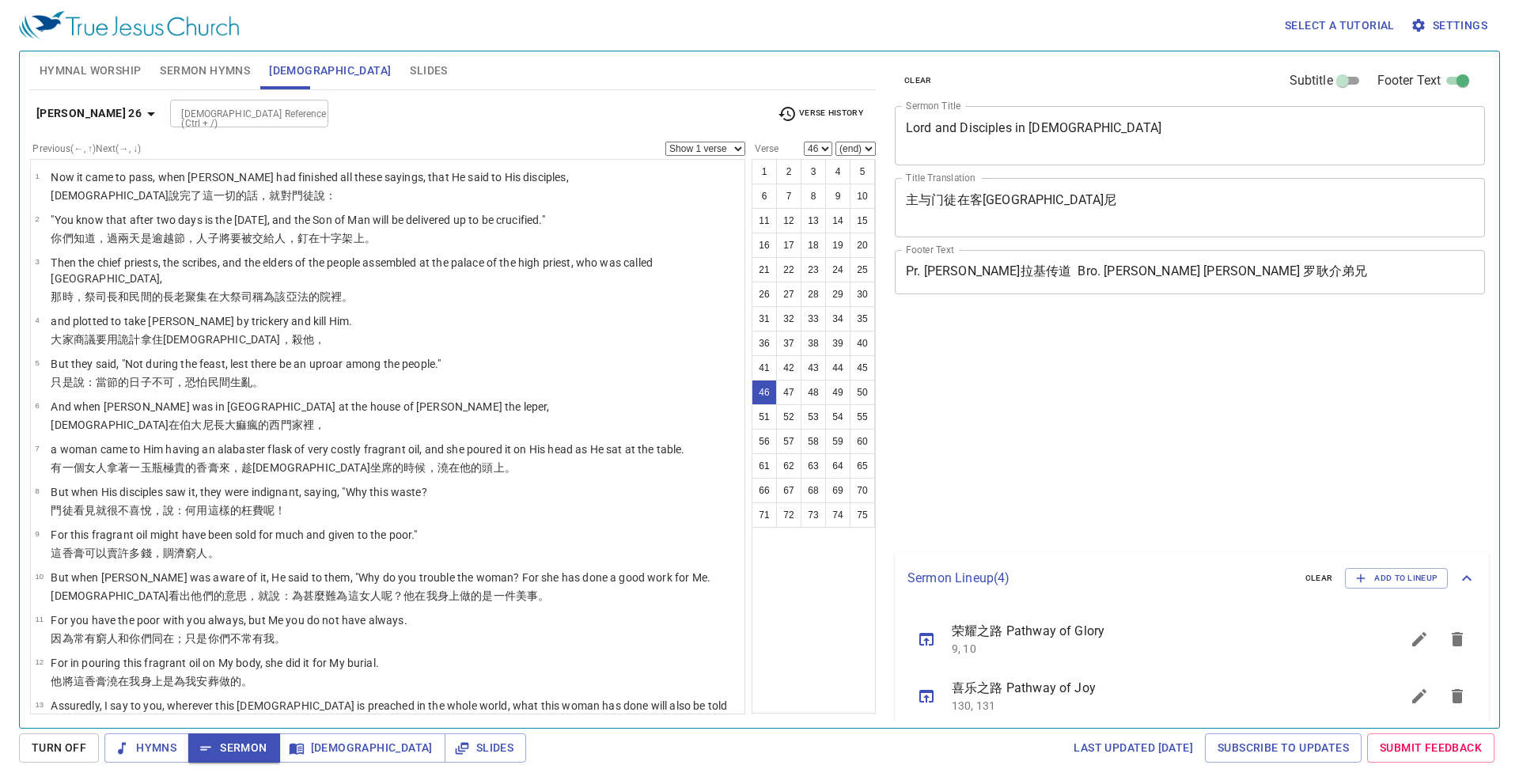
select select "46"
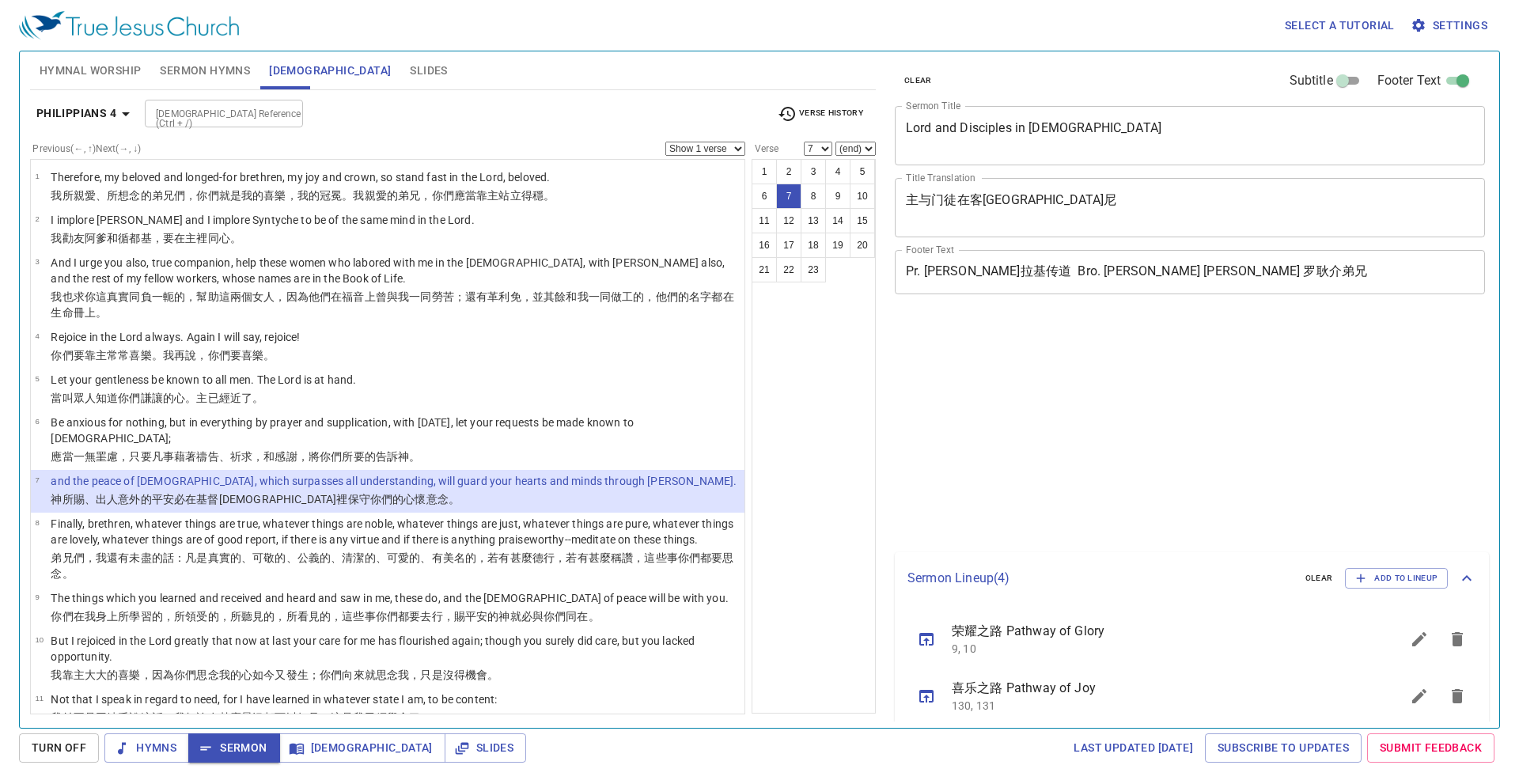
select select "7"
